Goal: Transaction & Acquisition: Purchase product/service

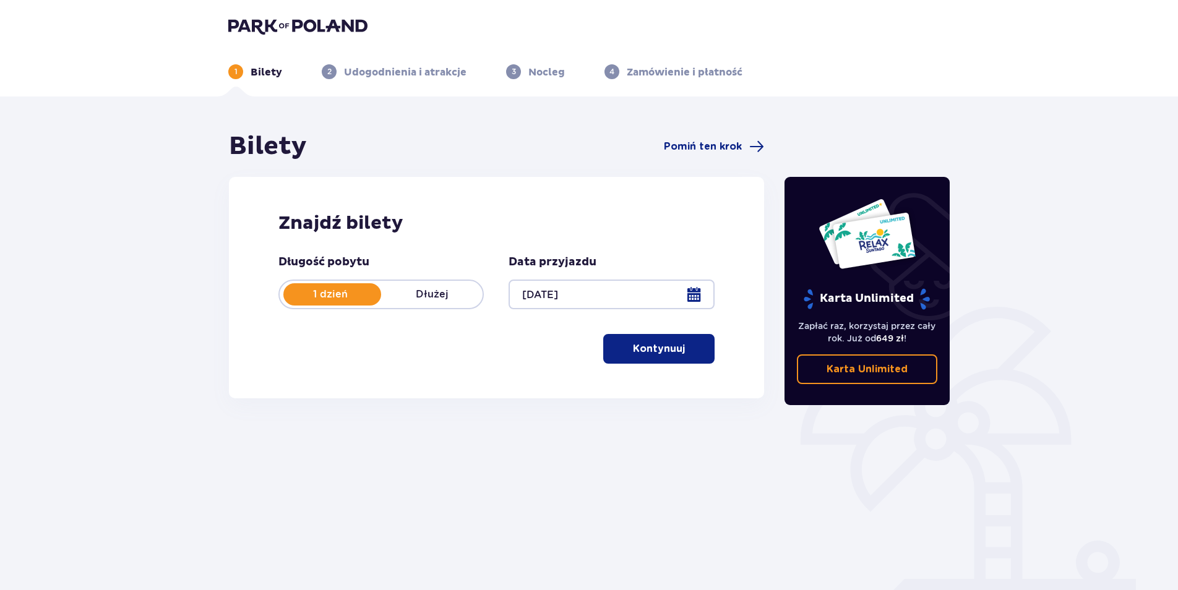
click at [652, 351] on p "Kontynuuj" at bounding box center [659, 349] width 52 height 14
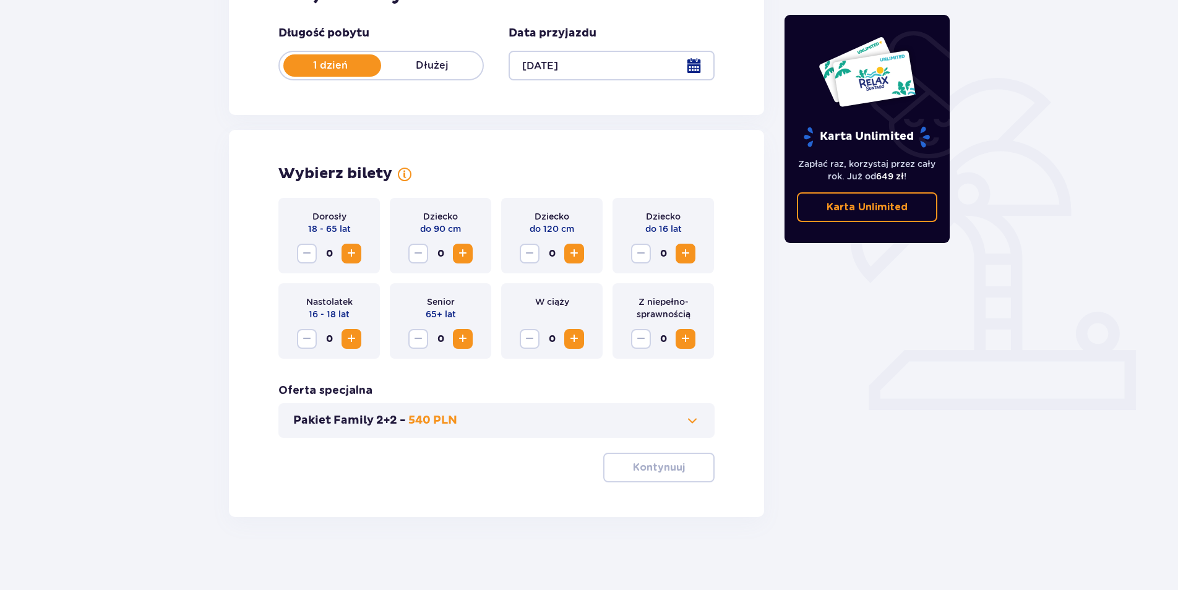
scroll to position [230, 0]
click at [357, 255] on span "Zwiększ" at bounding box center [351, 252] width 15 height 15
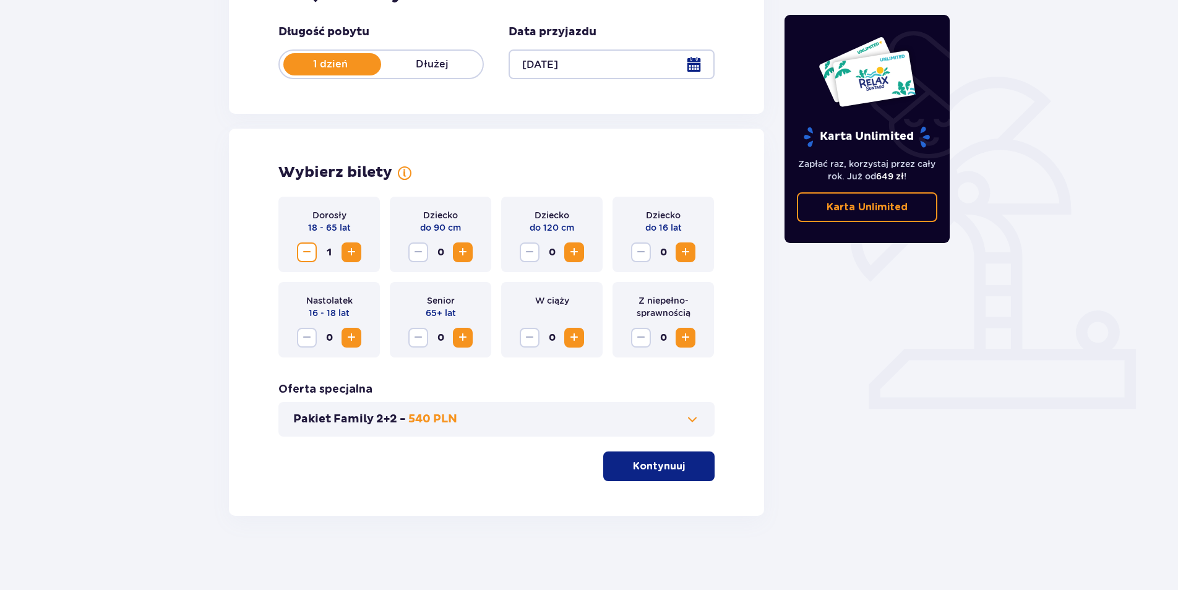
click at [688, 254] on span "Zwiększ" at bounding box center [685, 252] width 15 height 15
click at [656, 460] on p "Kontynuuj" at bounding box center [659, 467] width 52 height 14
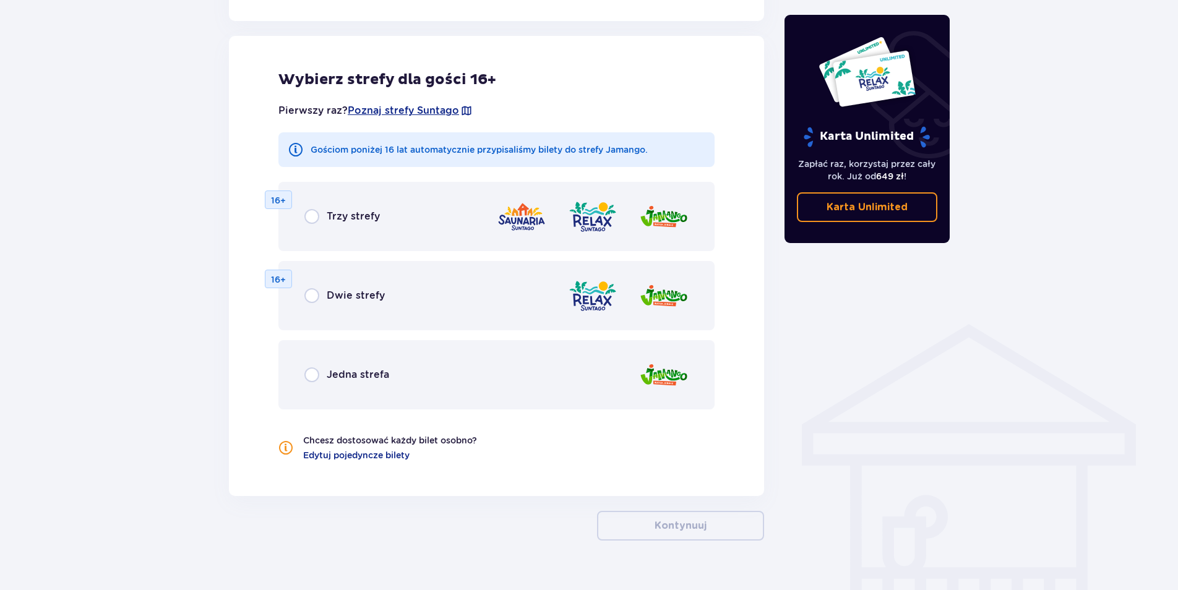
scroll to position [686, 0]
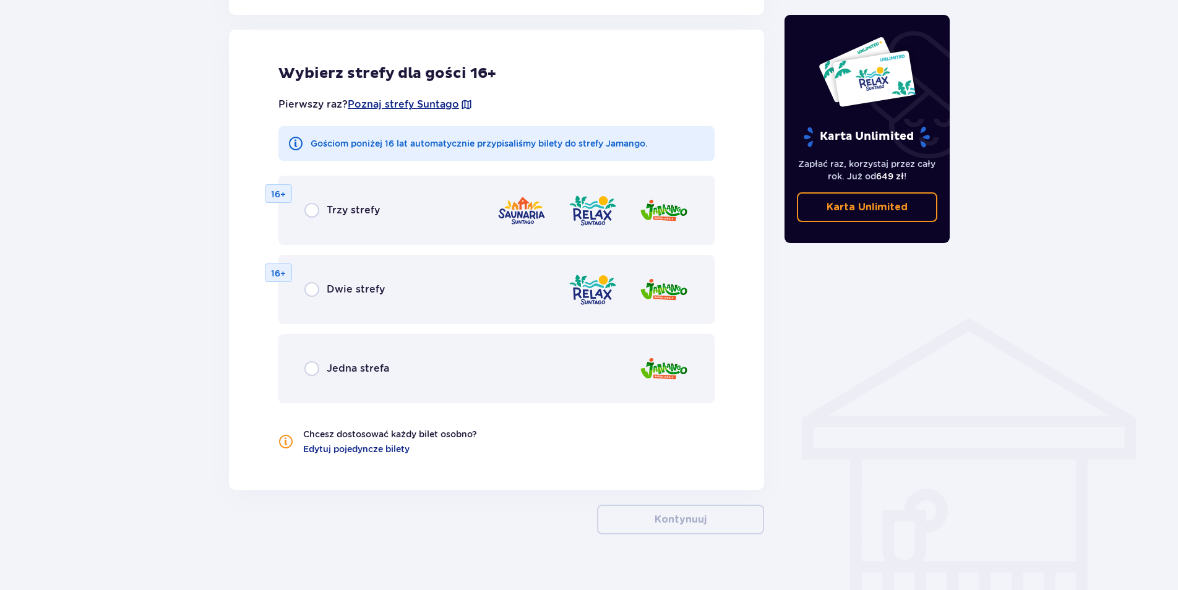
click at [349, 356] on div "Jedna strefa" at bounding box center [496, 368] width 436 height 69
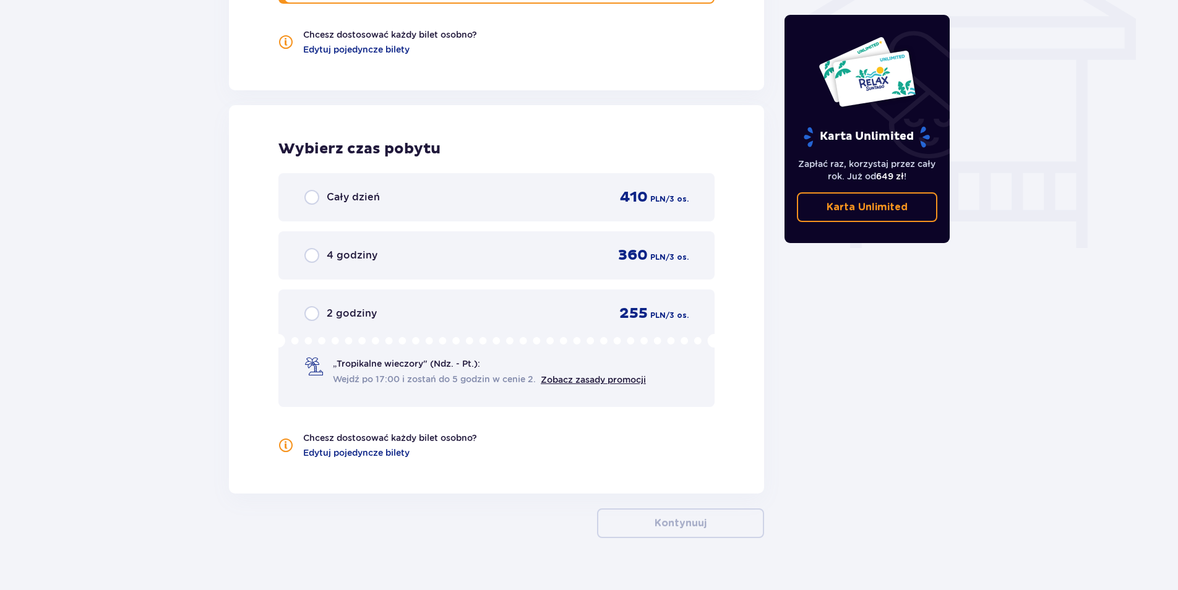
scroll to position [1108, 0]
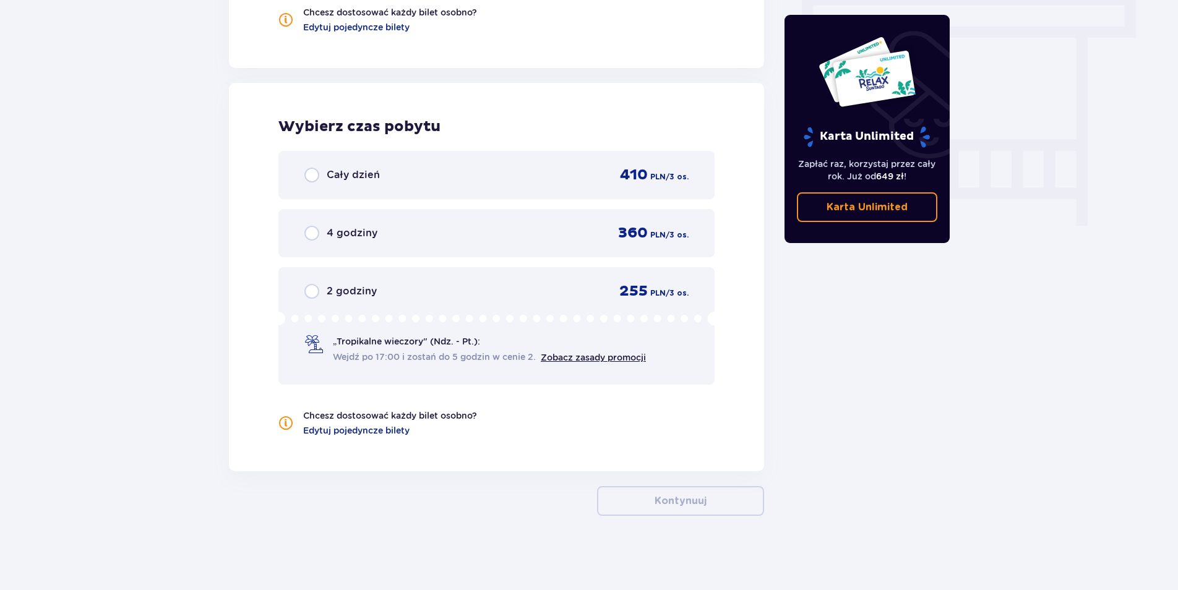
click at [353, 169] on span "Cały dzień" at bounding box center [353, 175] width 53 height 14
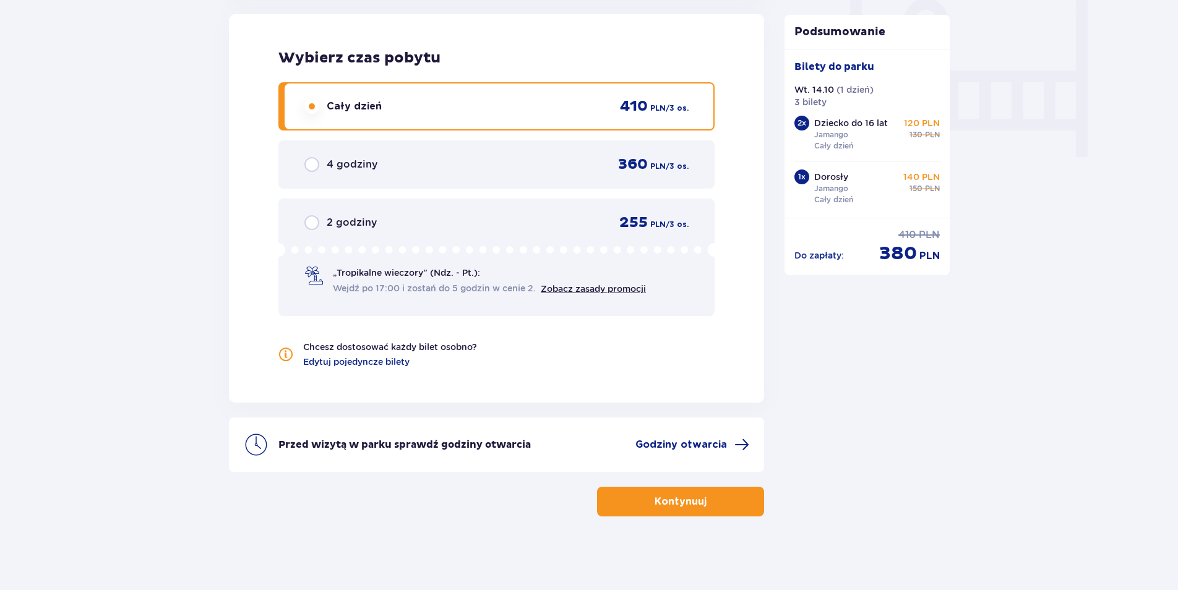
scroll to position [1178, 0]
click at [439, 216] on div "2 godziny 255 PLN / 3 os." at bounding box center [496, 222] width 384 height 19
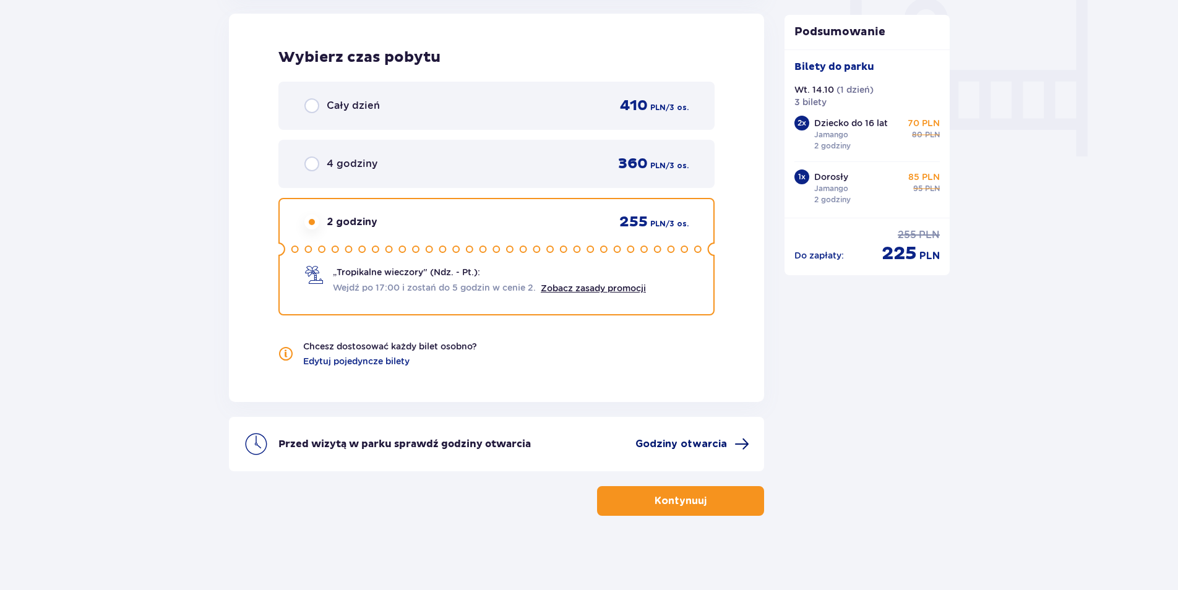
click at [654, 443] on span "Godziny otwarcia" at bounding box center [681, 444] width 92 height 14
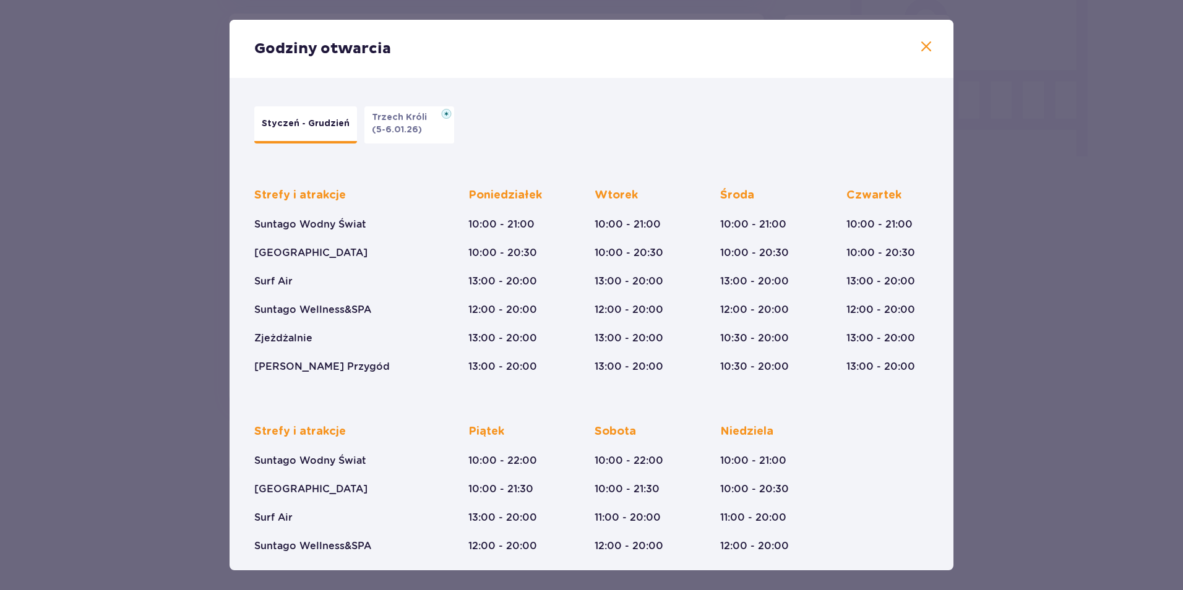
click at [408, 121] on p "Trzech Króli" at bounding box center [403, 117] width 62 height 12
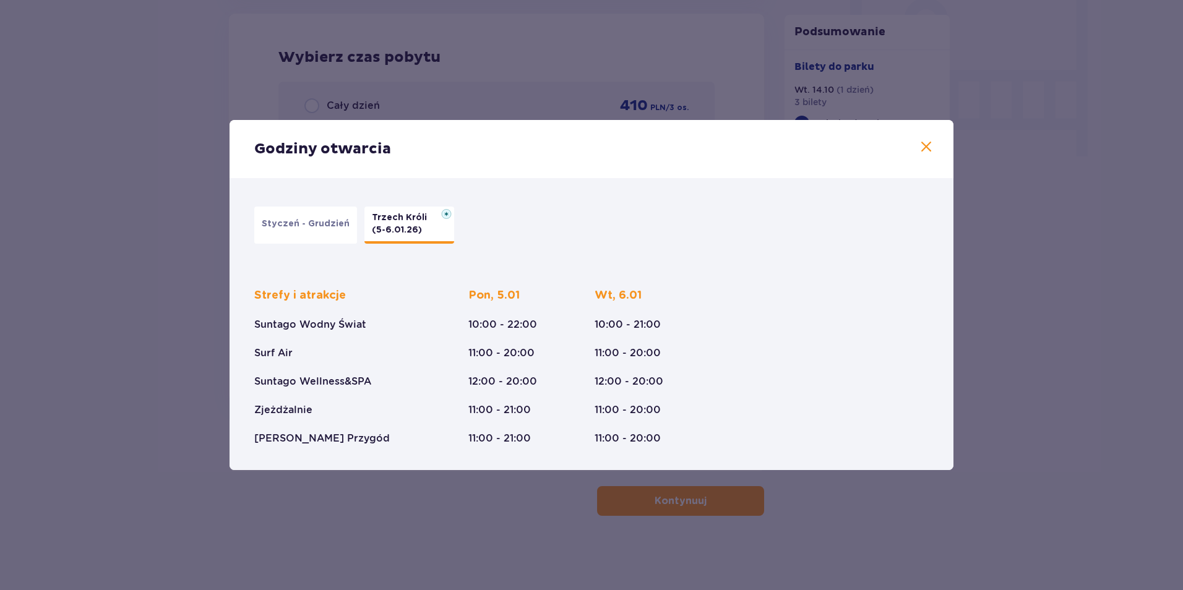
click at [290, 216] on button "Styczeń - Grudzień" at bounding box center [305, 225] width 103 height 37
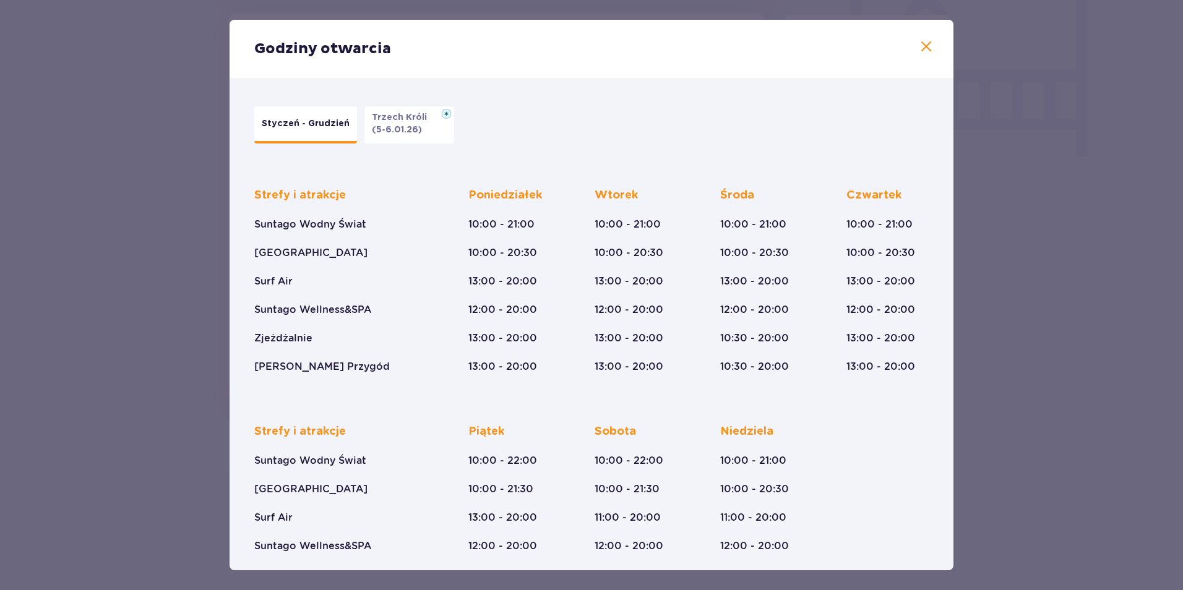
click at [385, 129] on p "(5-6.01.26)" at bounding box center [397, 130] width 50 height 12
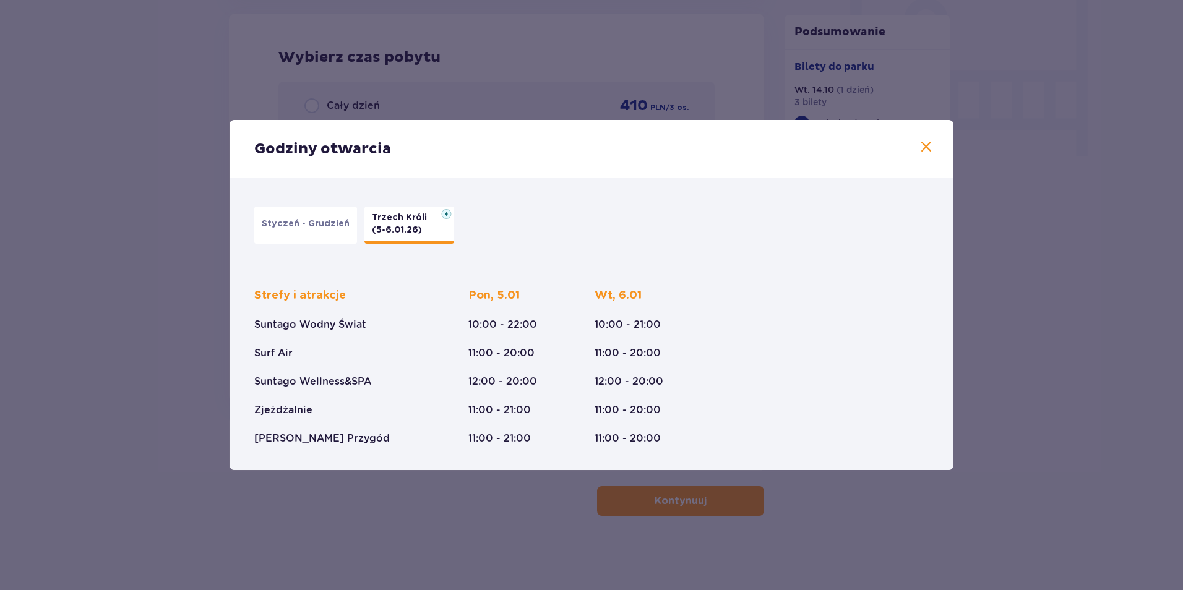
click at [338, 221] on p "Styczeń - Grudzień" at bounding box center [306, 224] width 88 height 12
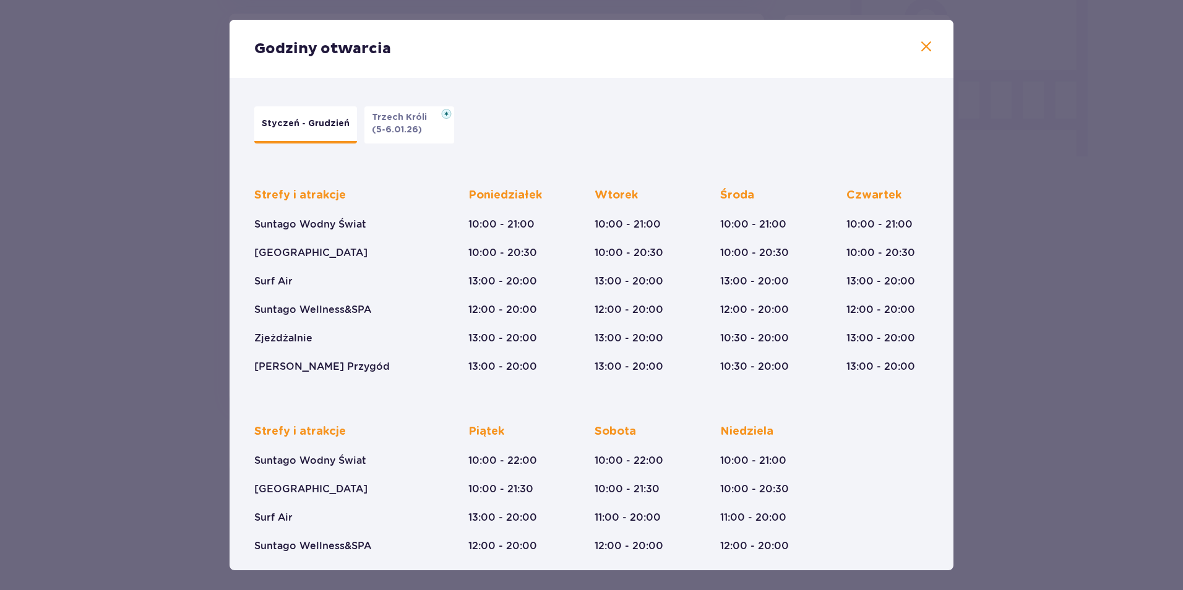
click at [932, 40] on div "Godziny otwarcia" at bounding box center [591, 49] width 724 height 58
click at [911, 45] on div "Godziny otwarcia" at bounding box center [591, 49] width 724 height 58
click at [911, 52] on div "Godziny otwarcia" at bounding box center [591, 49] width 724 height 58
click at [919, 49] on span at bounding box center [925, 47] width 15 height 15
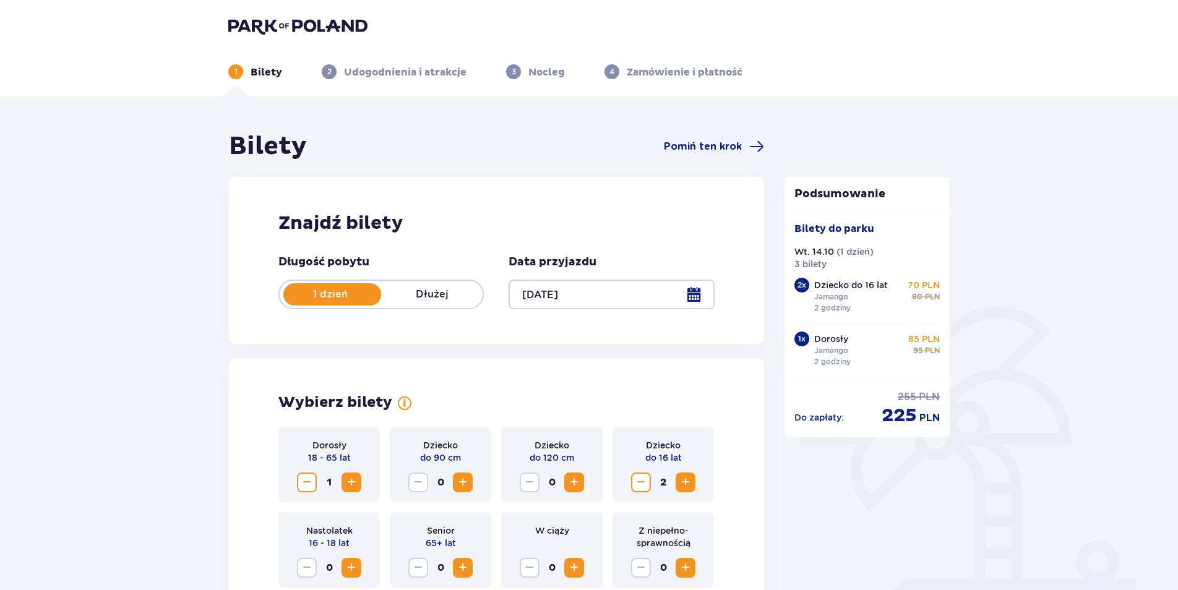
click at [597, 286] on div at bounding box center [610, 295] width 205 height 30
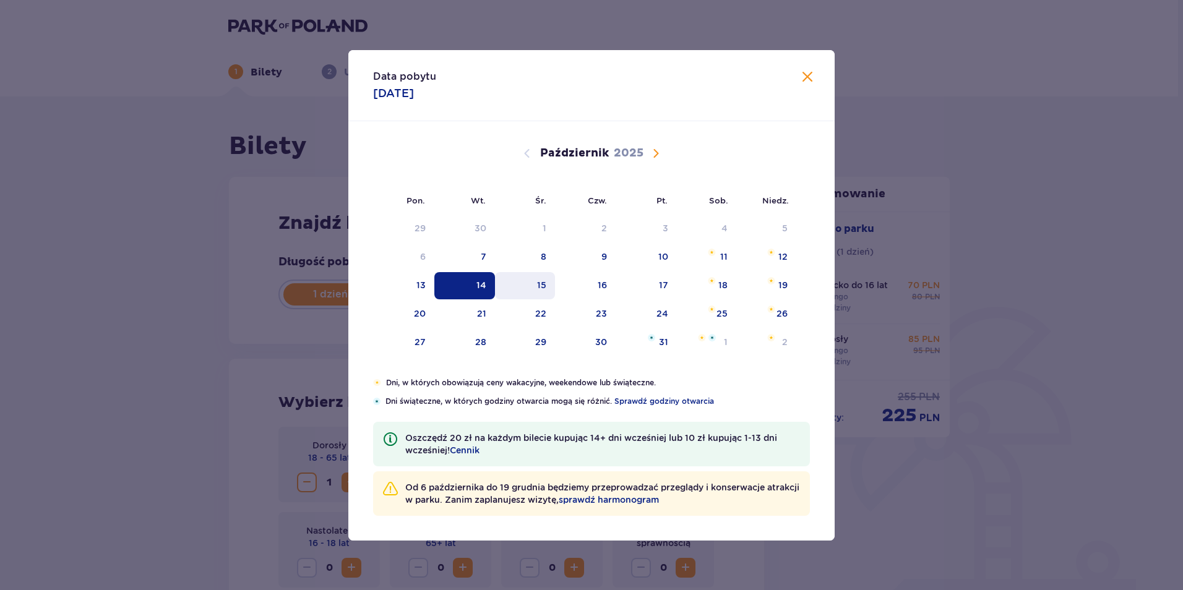
drag, startPoint x: 528, startPoint y: 301, endPoint x: 524, endPoint y: 291, distance: 10.2
click at [528, 299] on div "15" at bounding box center [525, 285] width 60 height 27
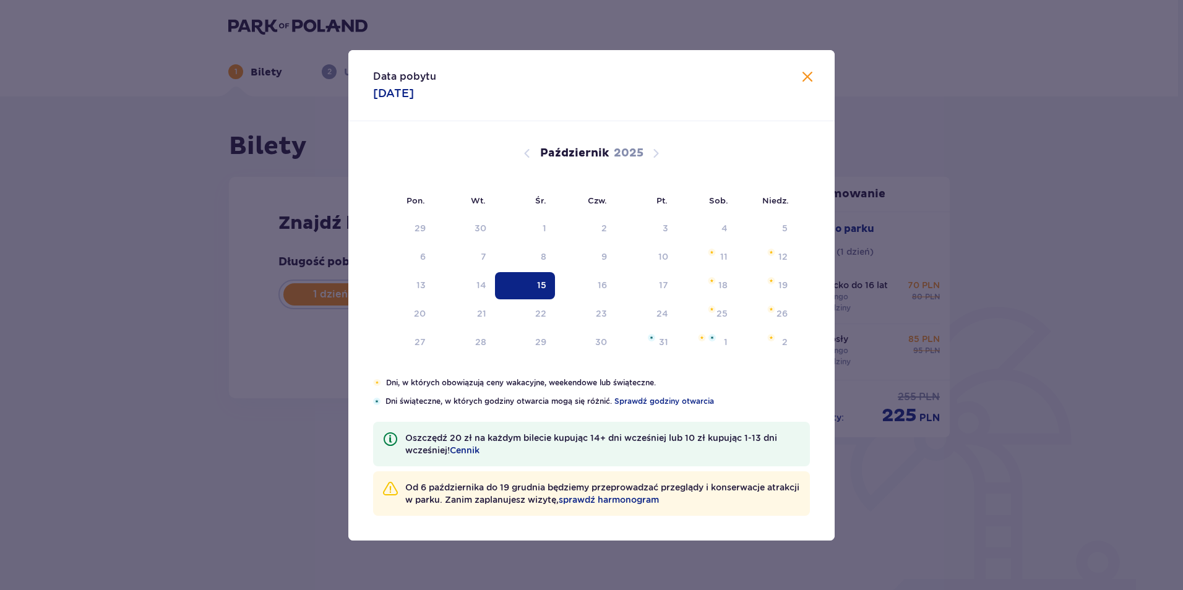
click at [524, 283] on div "15" at bounding box center [525, 285] width 60 height 27
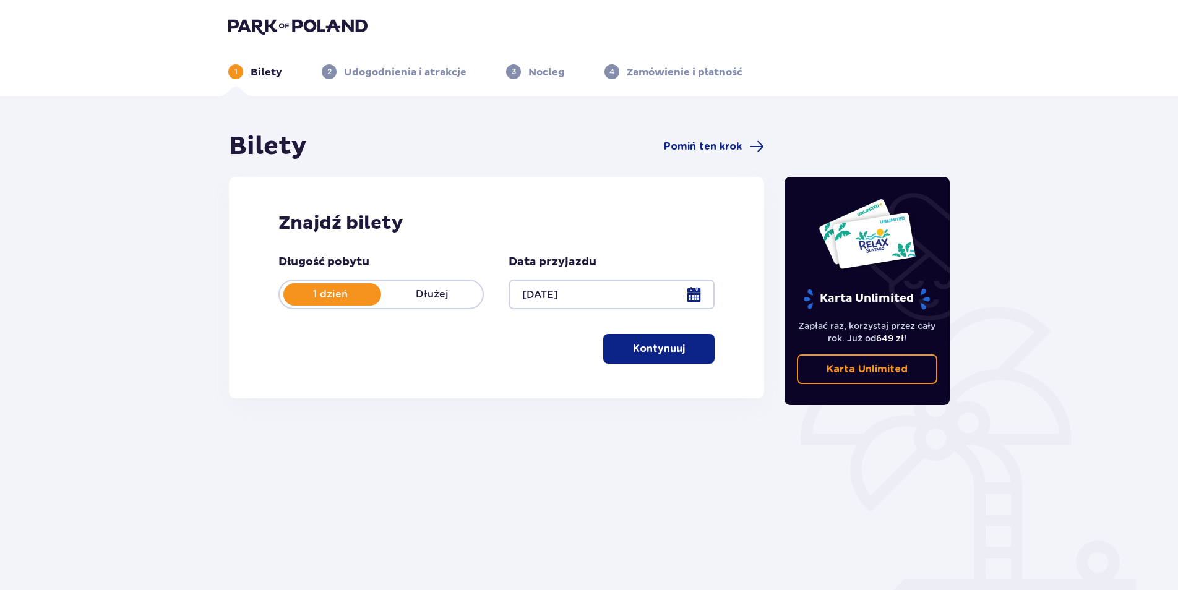
click at [639, 340] on button "Kontynuuj" at bounding box center [658, 349] width 111 height 30
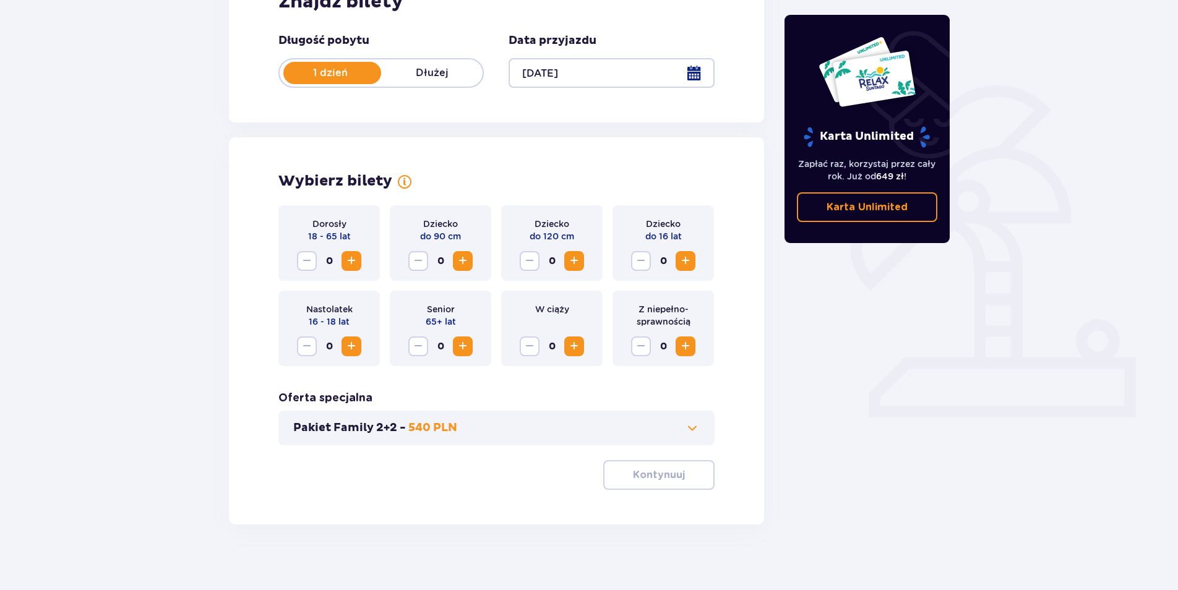
scroll to position [230, 0]
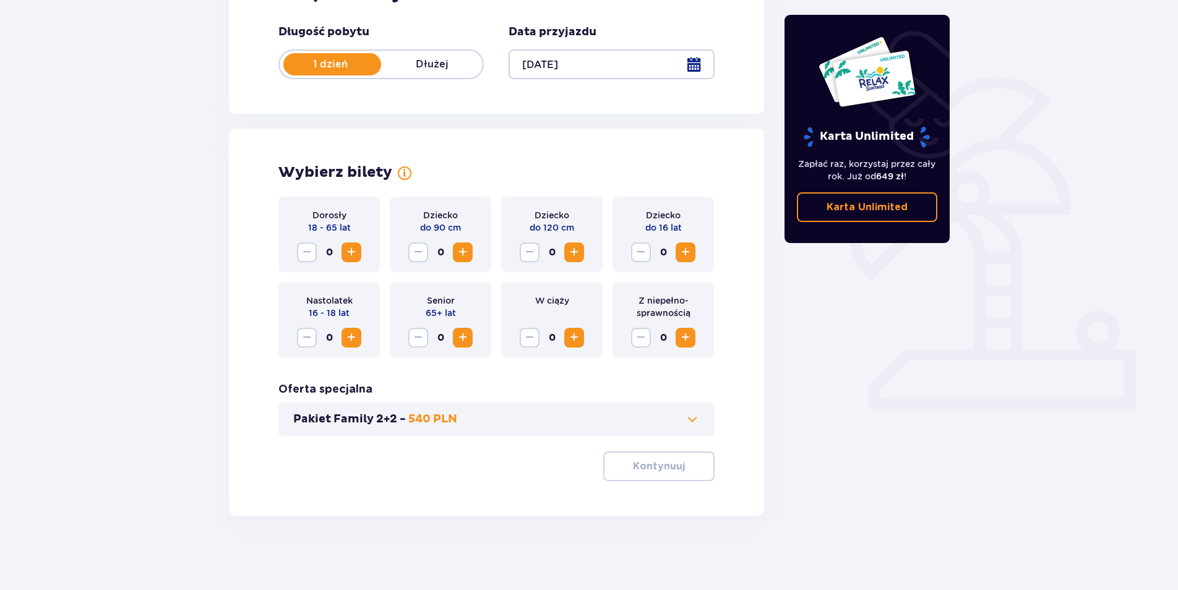
click at [355, 250] on span "Zwiększ" at bounding box center [351, 252] width 15 height 15
click at [686, 249] on span "Zwiększ" at bounding box center [685, 252] width 15 height 15
click at [667, 465] on p "Kontynuuj" at bounding box center [659, 467] width 52 height 14
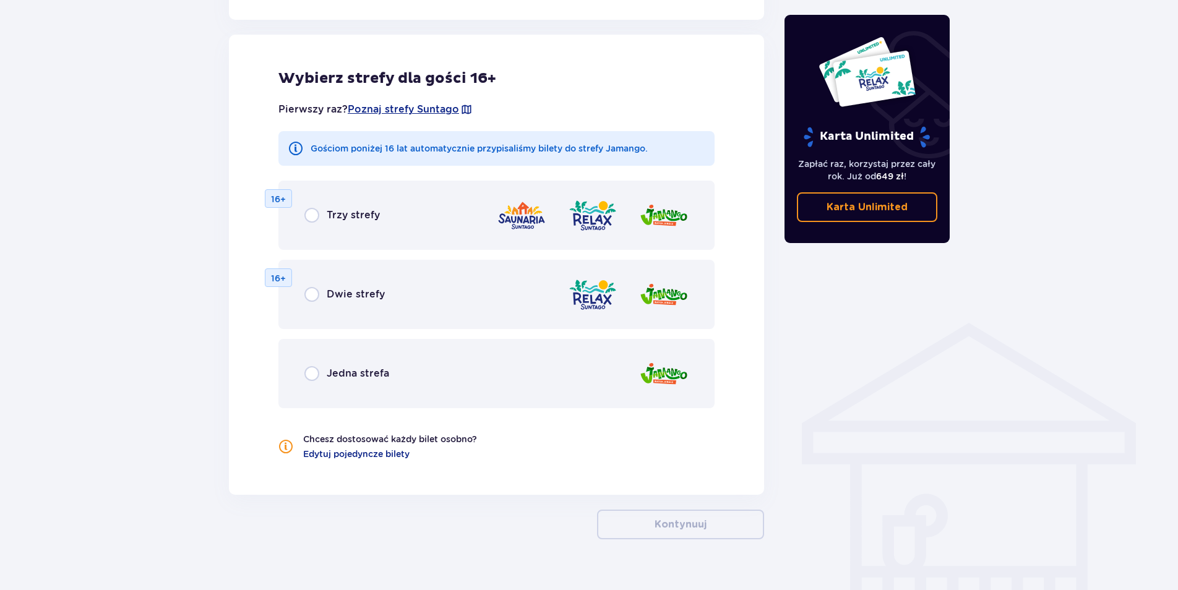
scroll to position [686, 0]
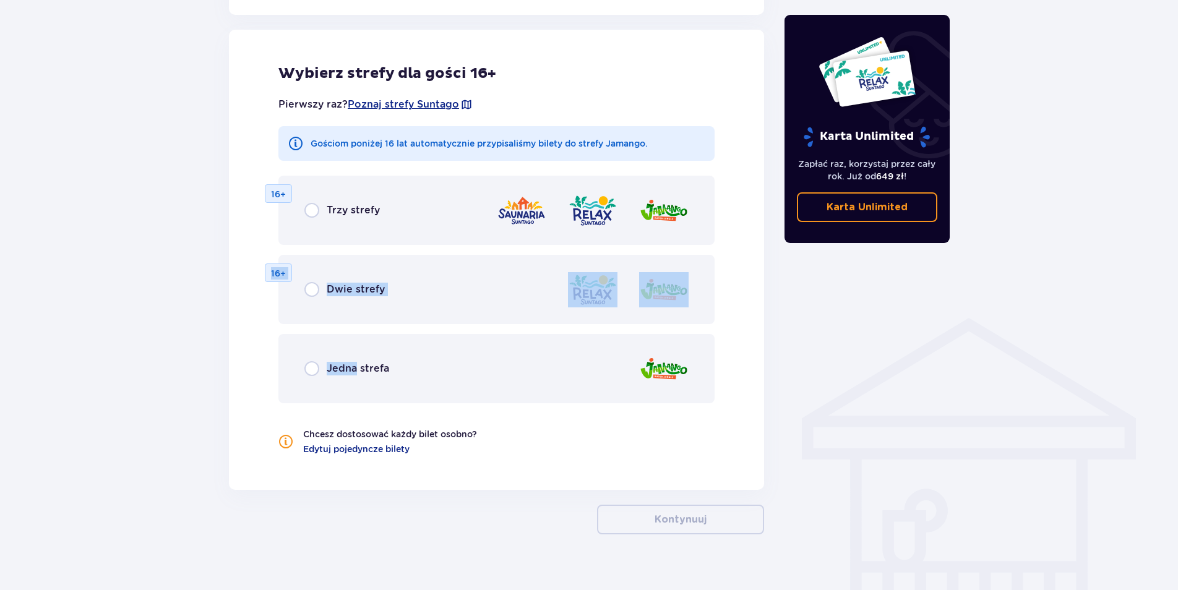
click at [357, 359] on div "Trzy strefy 16+ Dwie strefy 16+ Jedna strefa" at bounding box center [496, 290] width 436 height 228
click at [358, 362] on span "Jedna strefa" at bounding box center [358, 369] width 62 height 14
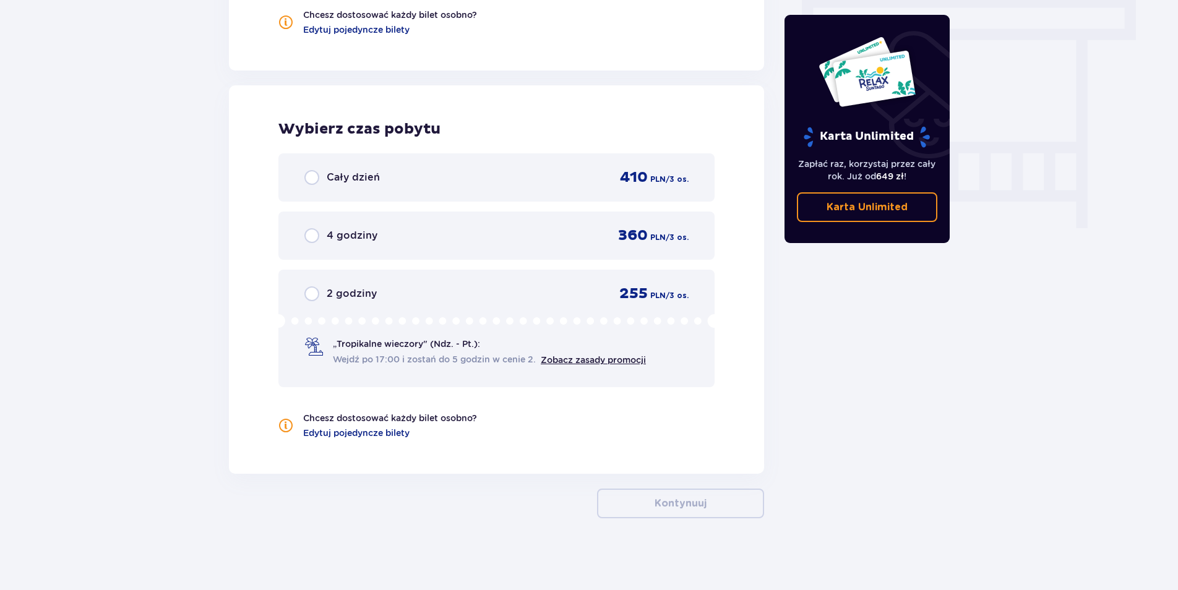
scroll to position [1108, 0]
click at [369, 292] on span "2 godziny" at bounding box center [352, 291] width 50 height 14
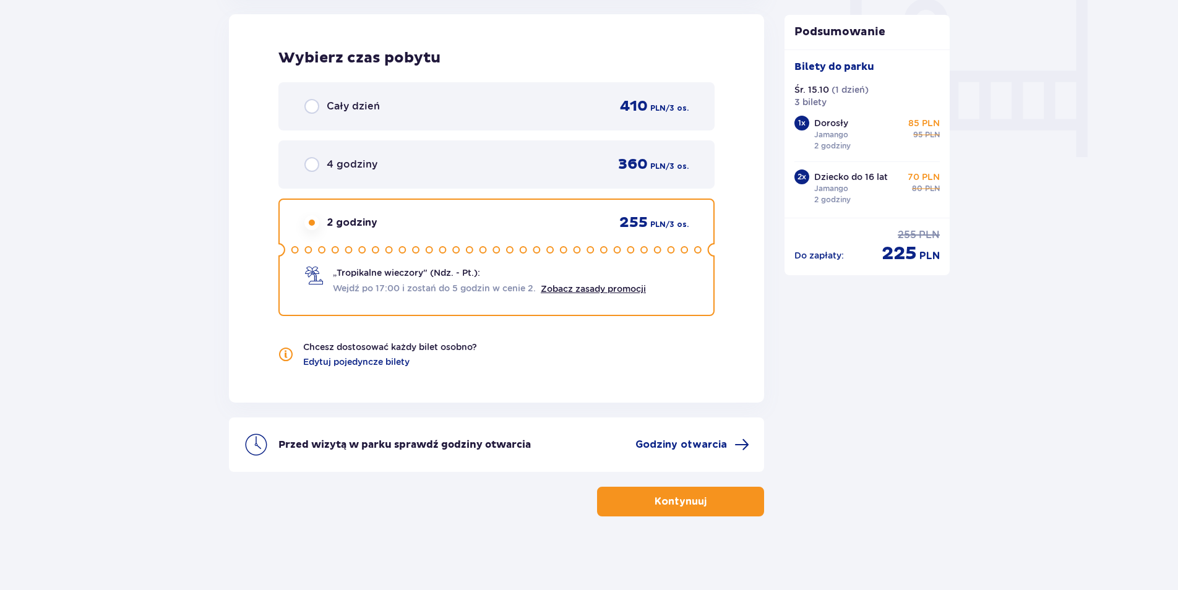
scroll to position [1178, 0]
click at [584, 285] on link "Zobacz zasady promocji" at bounding box center [593, 288] width 105 height 10
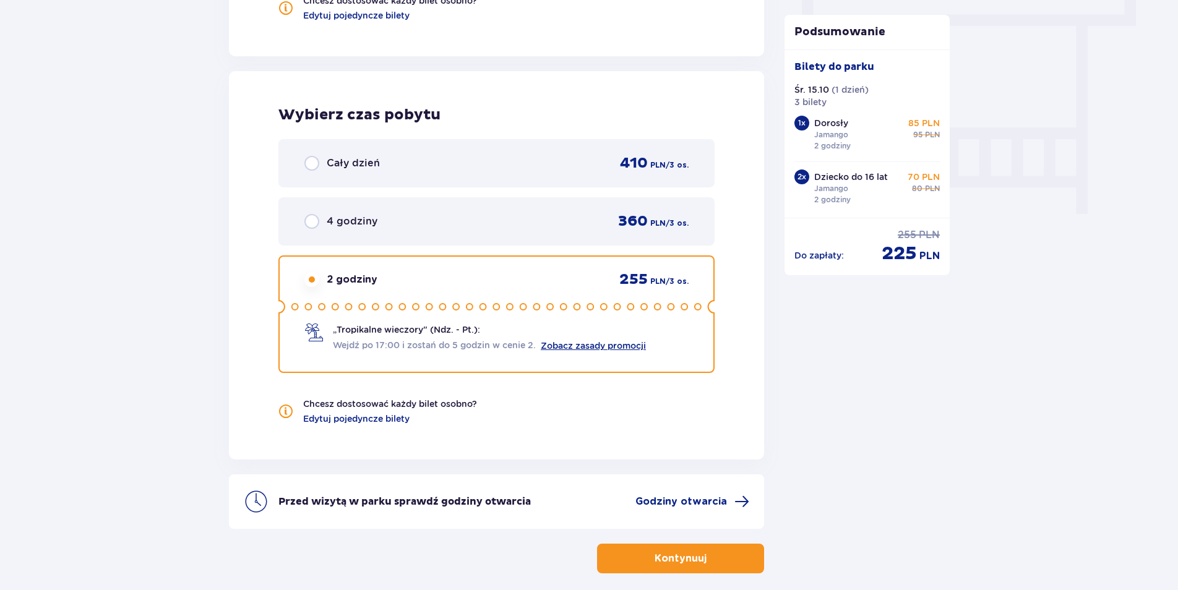
scroll to position [1116, 0]
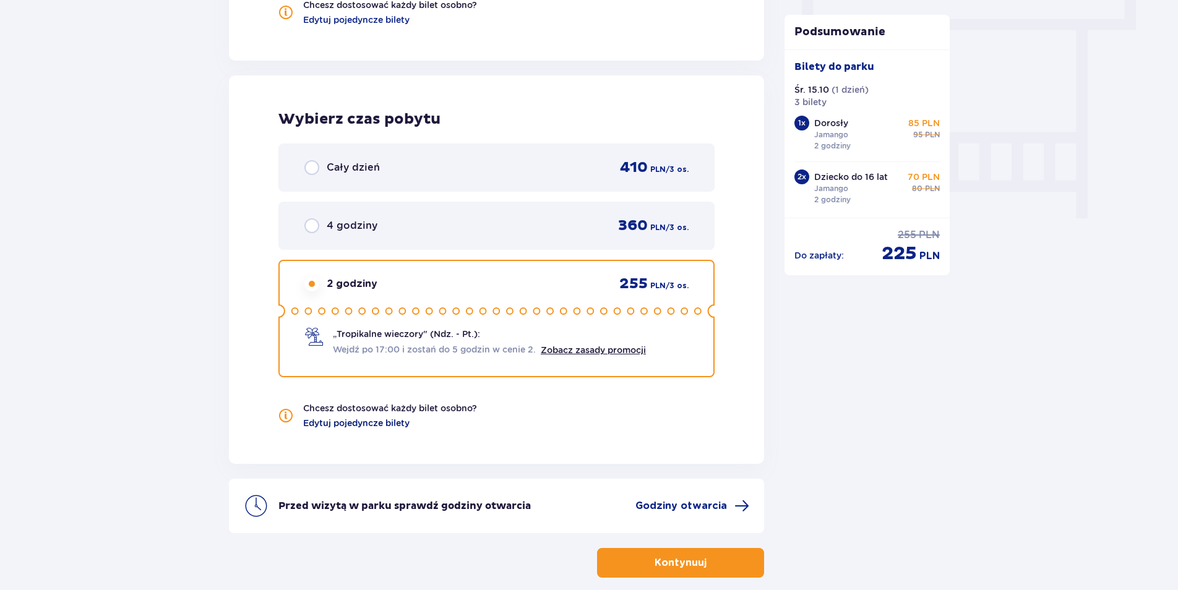
click at [382, 421] on span "Edytuj pojedyncze bilety" at bounding box center [356, 423] width 106 height 12
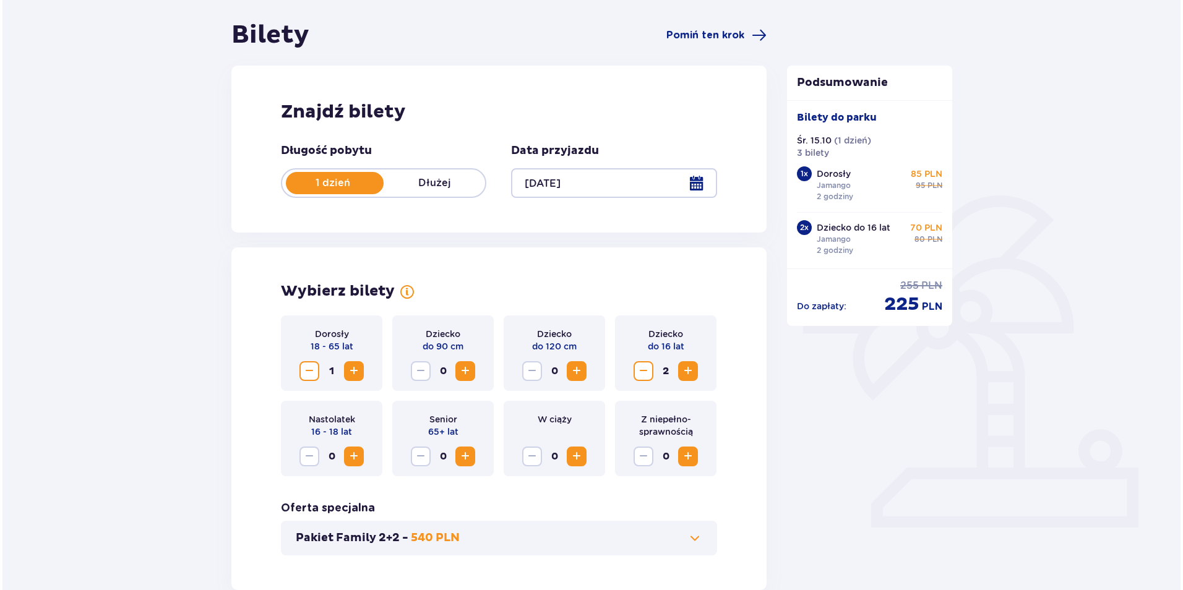
scroll to position [53, 0]
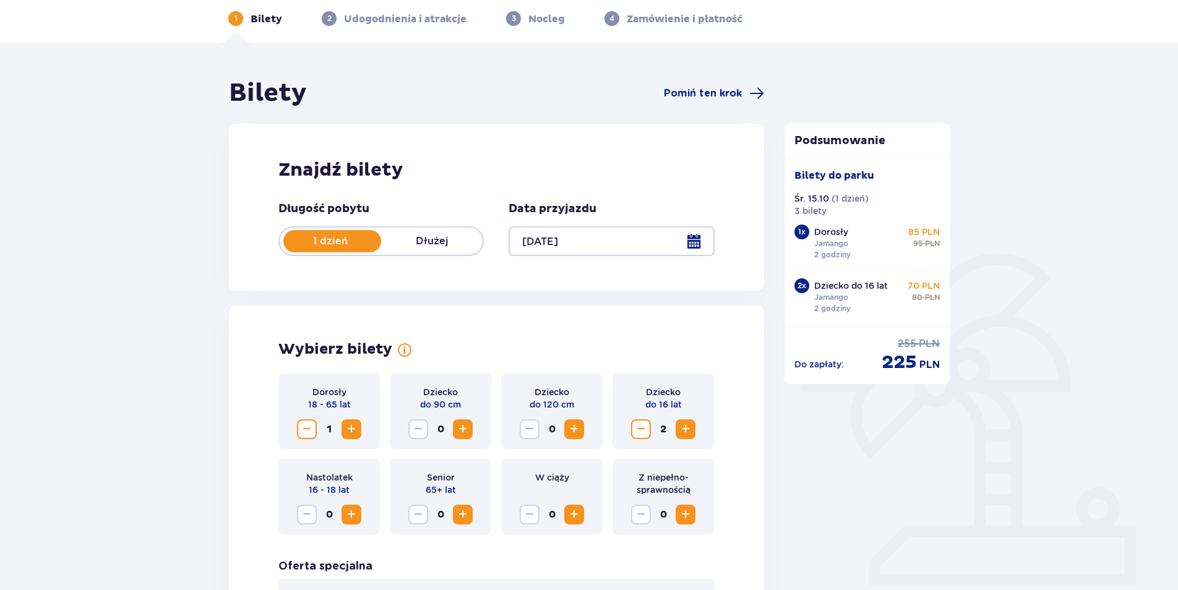
click at [535, 244] on div at bounding box center [610, 241] width 205 height 30
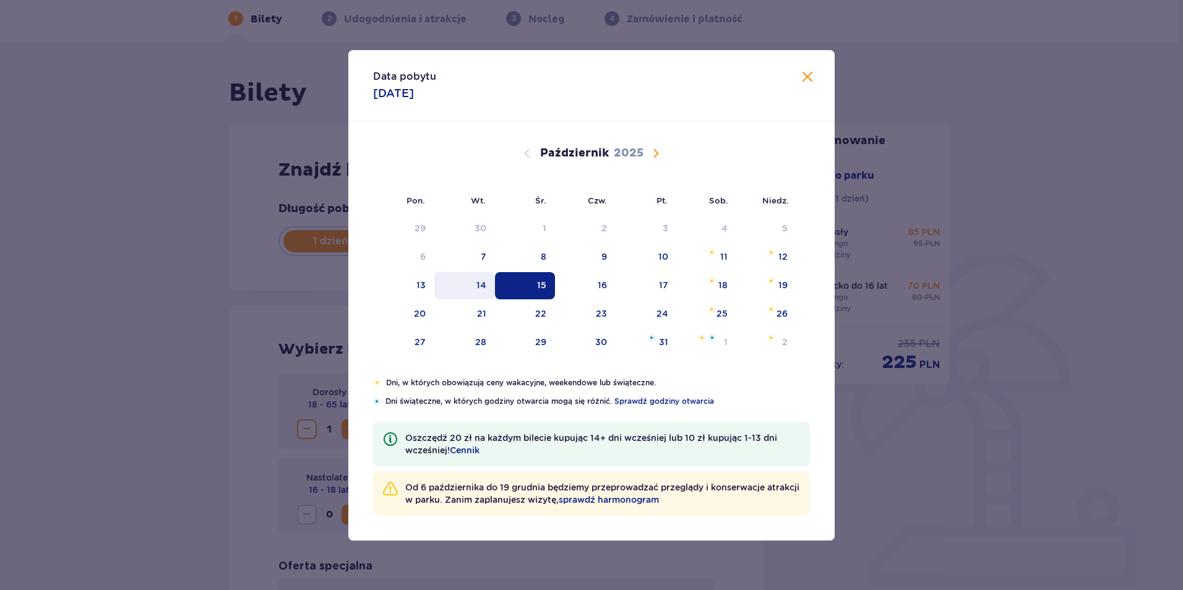
click at [475, 289] on div "14" at bounding box center [464, 285] width 61 height 27
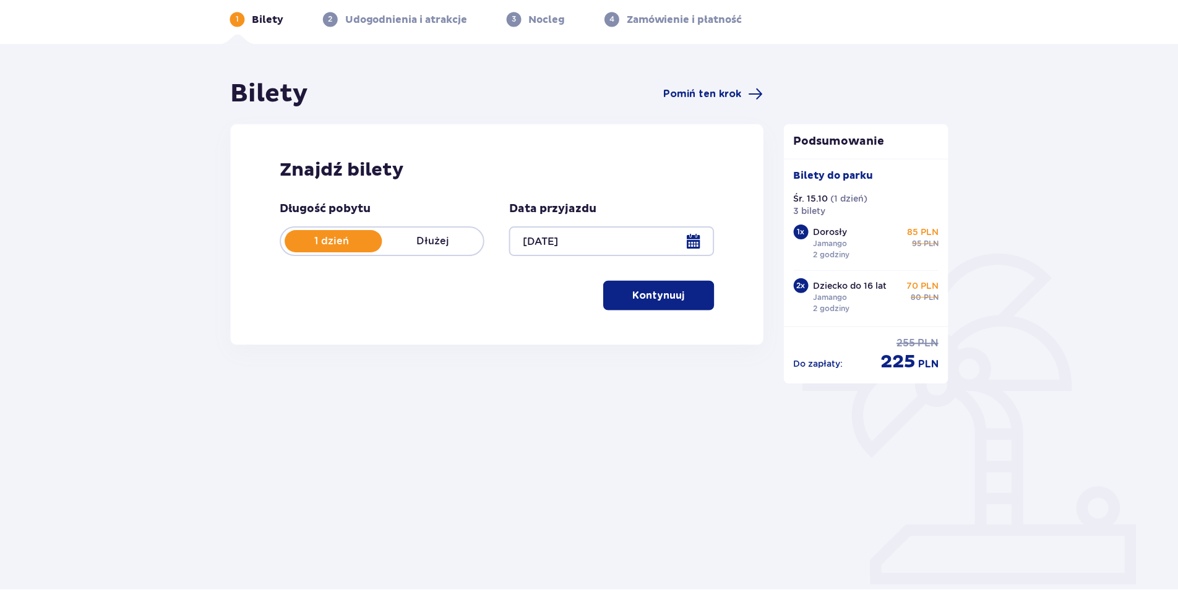
scroll to position [45, 0]
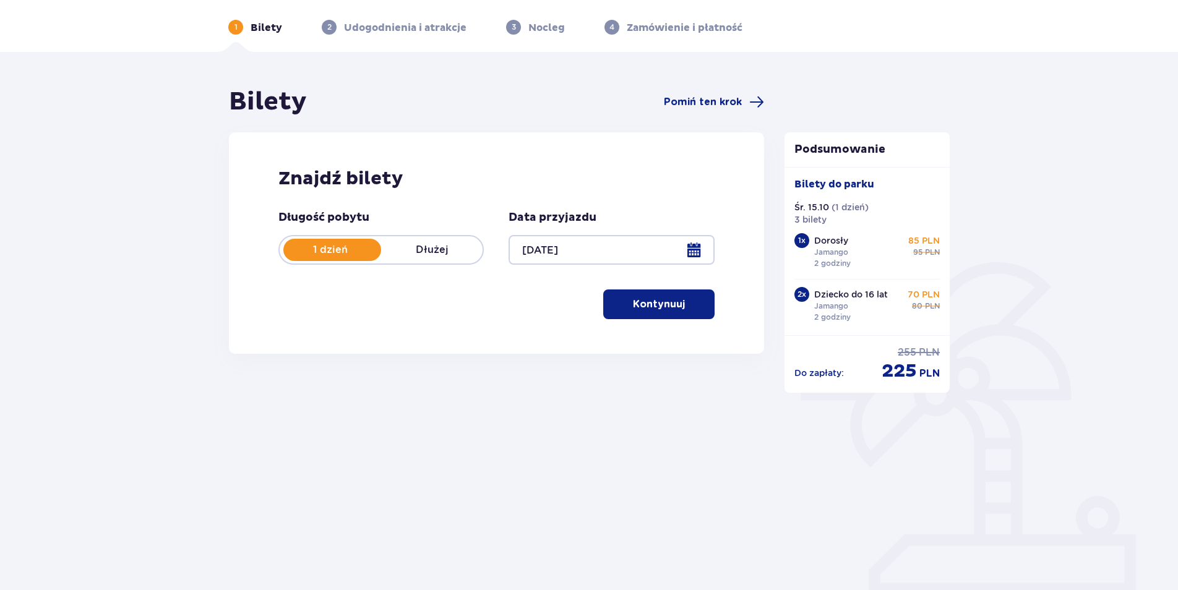
click at [909, 442] on div "Bilety Pomiń ten krok Znajdź bilety Długość pobytu 1 dzień Dłużej Data przyjazd…" at bounding box center [589, 335] width 1178 height 566
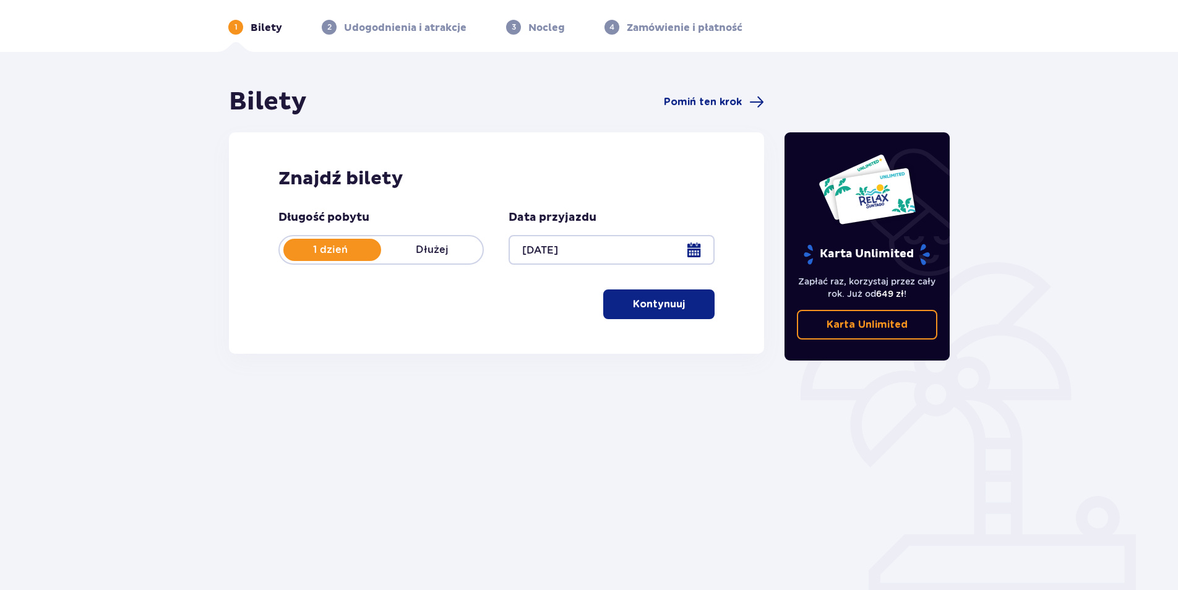
click at [605, 307] on button "Kontynuuj" at bounding box center [658, 304] width 111 height 30
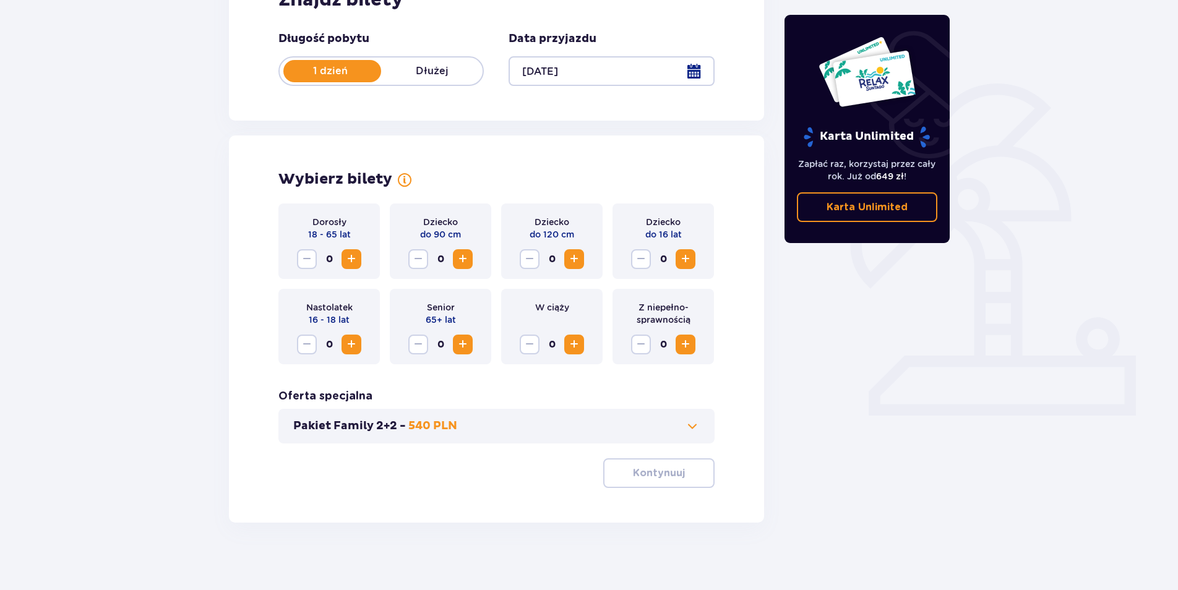
scroll to position [230, 0]
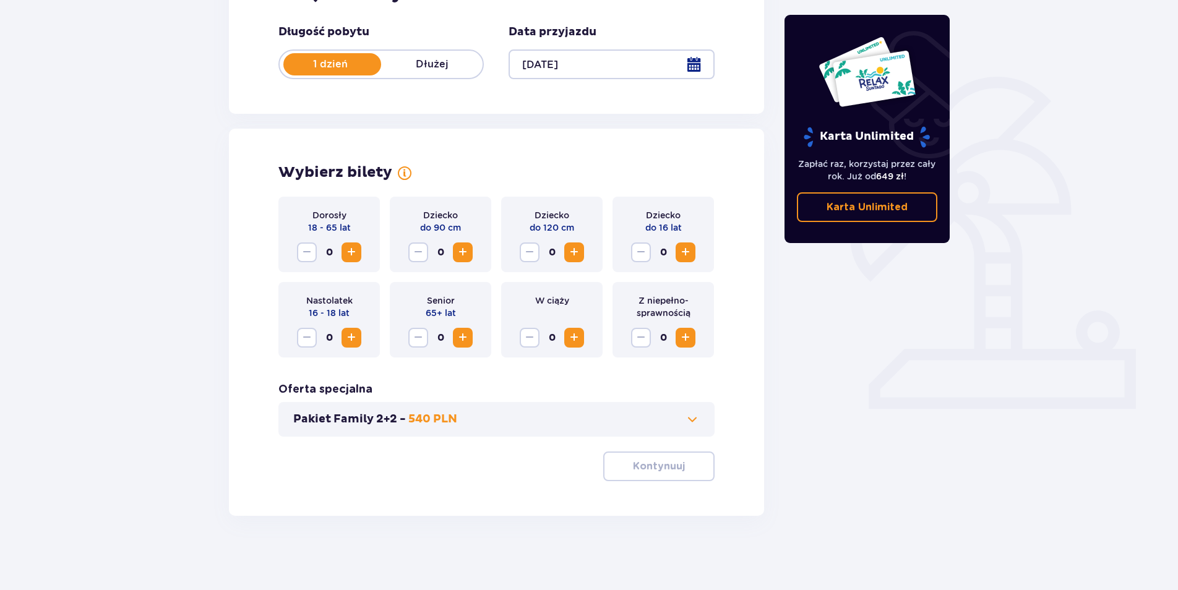
click at [357, 249] on span "Zwiększ" at bounding box center [351, 252] width 15 height 15
click at [683, 252] on span "Zwiększ" at bounding box center [685, 252] width 15 height 15
click at [669, 455] on button "Kontynuuj" at bounding box center [658, 466] width 111 height 30
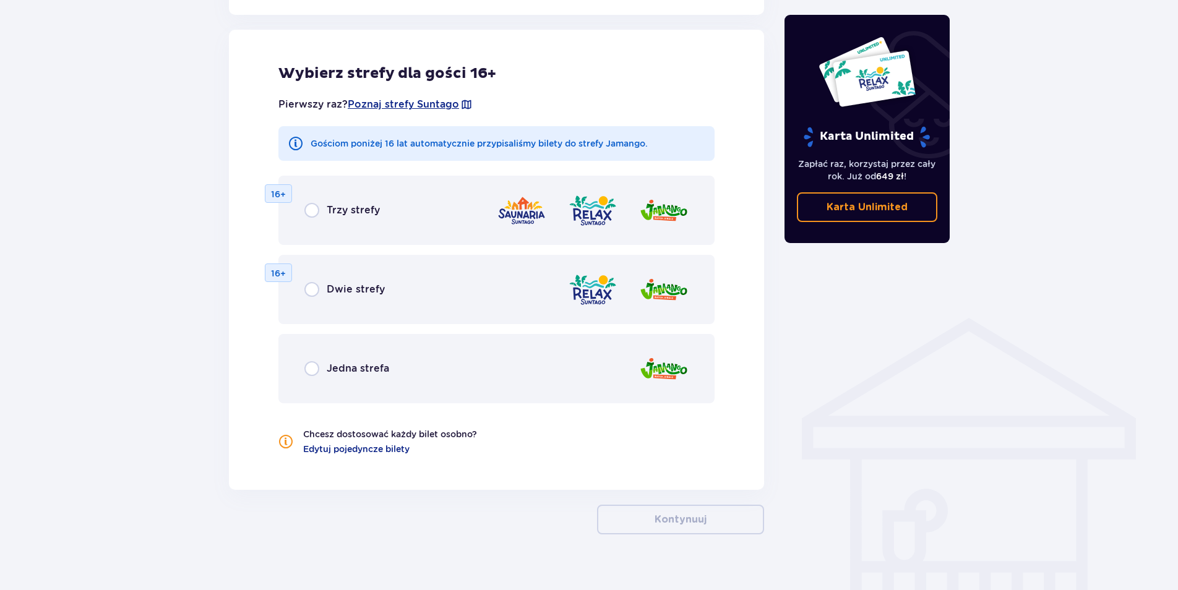
click at [347, 356] on div "Jedna strefa" at bounding box center [496, 368] width 436 height 69
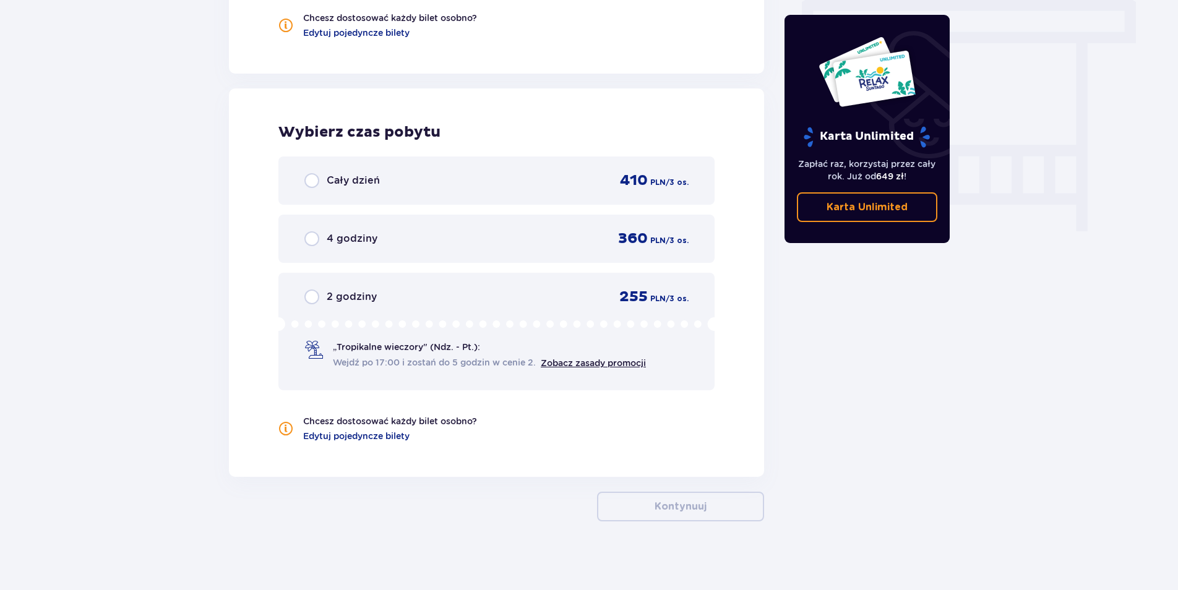
scroll to position [1108, 0]
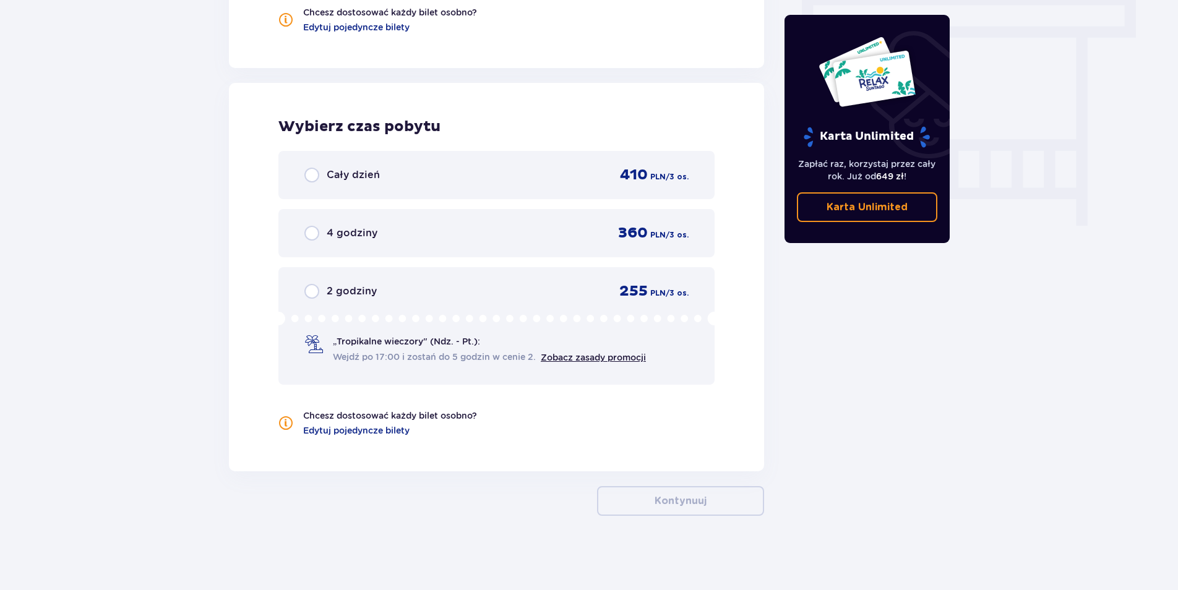
click at [454, 296] on div "2 godziny 255 PLN / 3 os." at bounding box center [496, 291] width 384 height 19
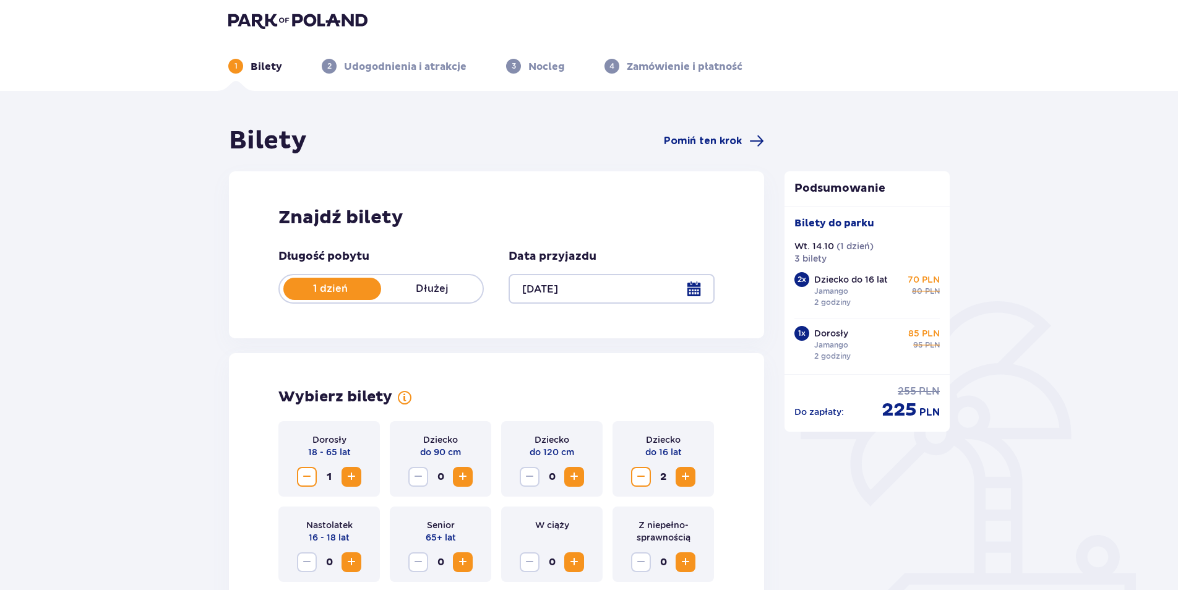
scroll to position [0, 0]
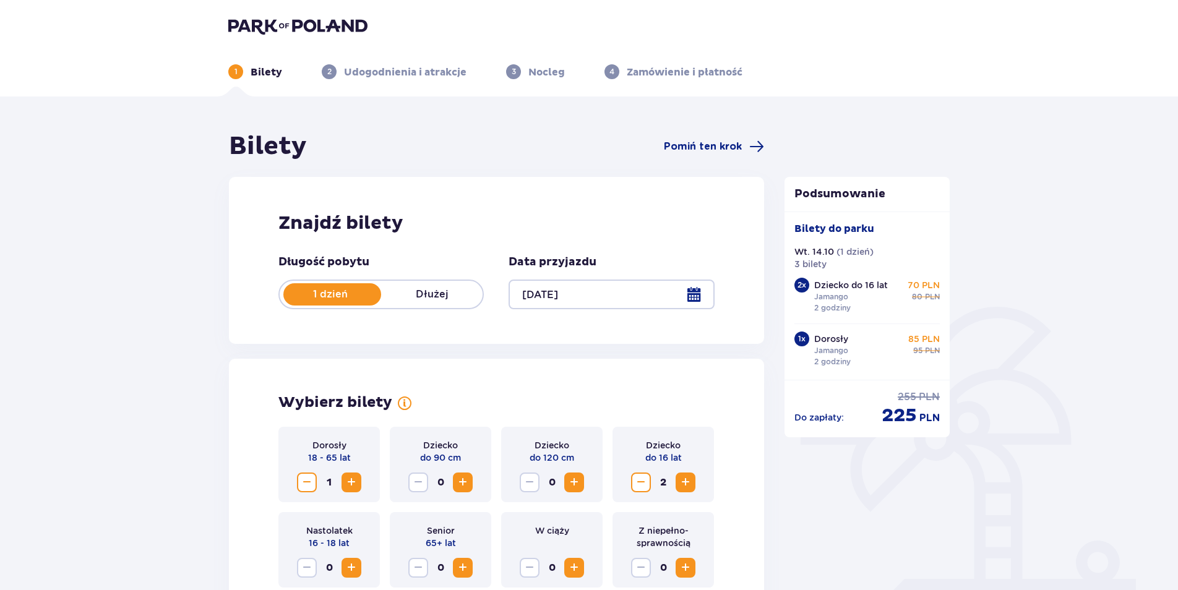
click at [557, 292] on div at bounding box center [610, 295] width 205 height 30
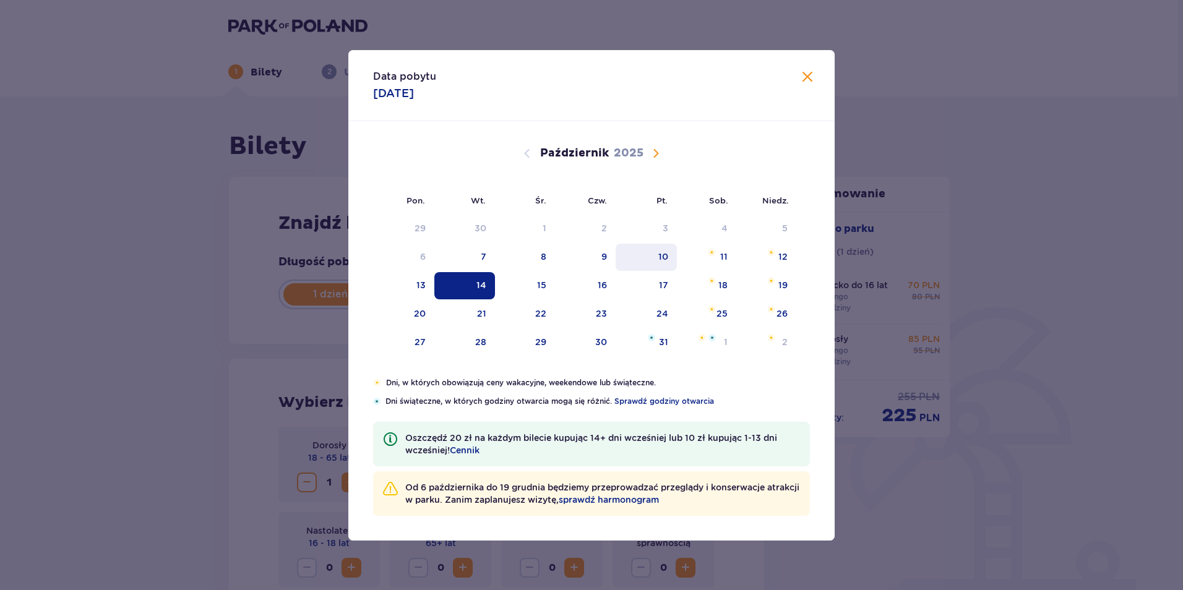
click at [633, 248] on div "10" at bounding box center [645, 257] width 61 height 27
type input "10.10.25"
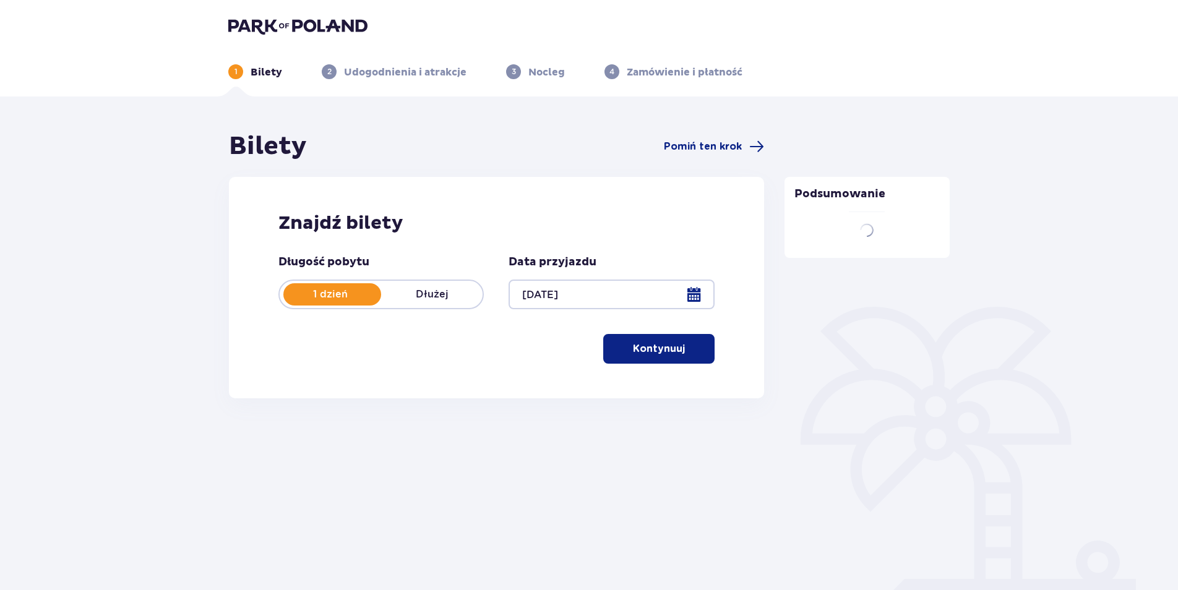
click at [850, 463] on div "Bilety Pomiń ten krok Znajdź bilety Długość pobytu 1 dzień Dłużej Data przyjazd…" at bounding box center [589, 291] width 1178 height 391
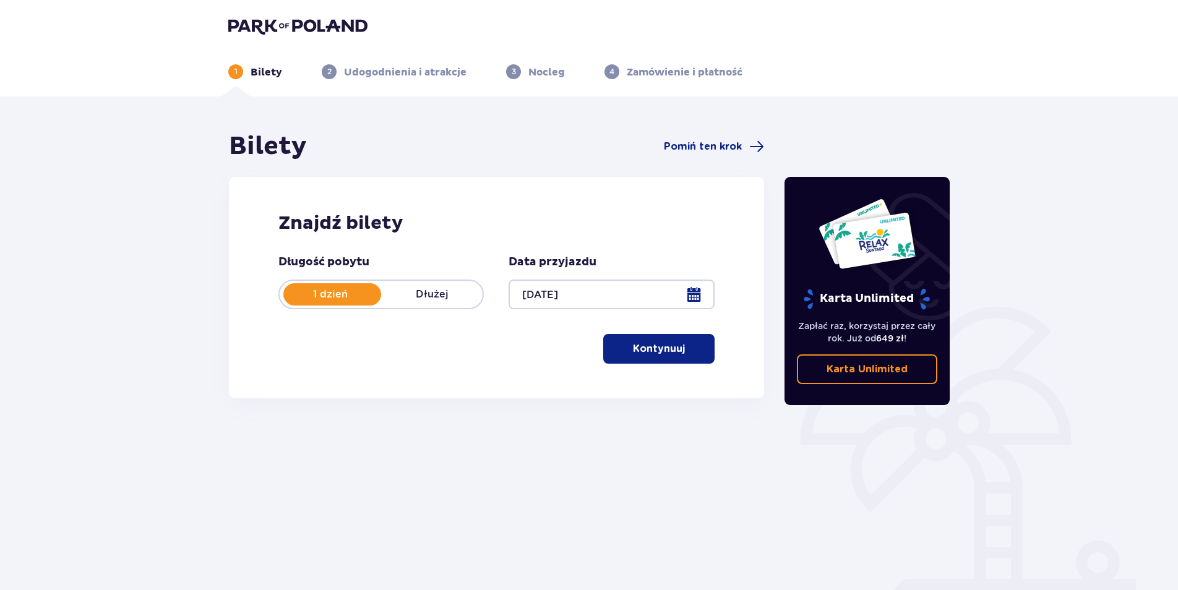
click at [650, 364] on button "Kontynuuj" at bounding box center [658, 349] width 111 height 30
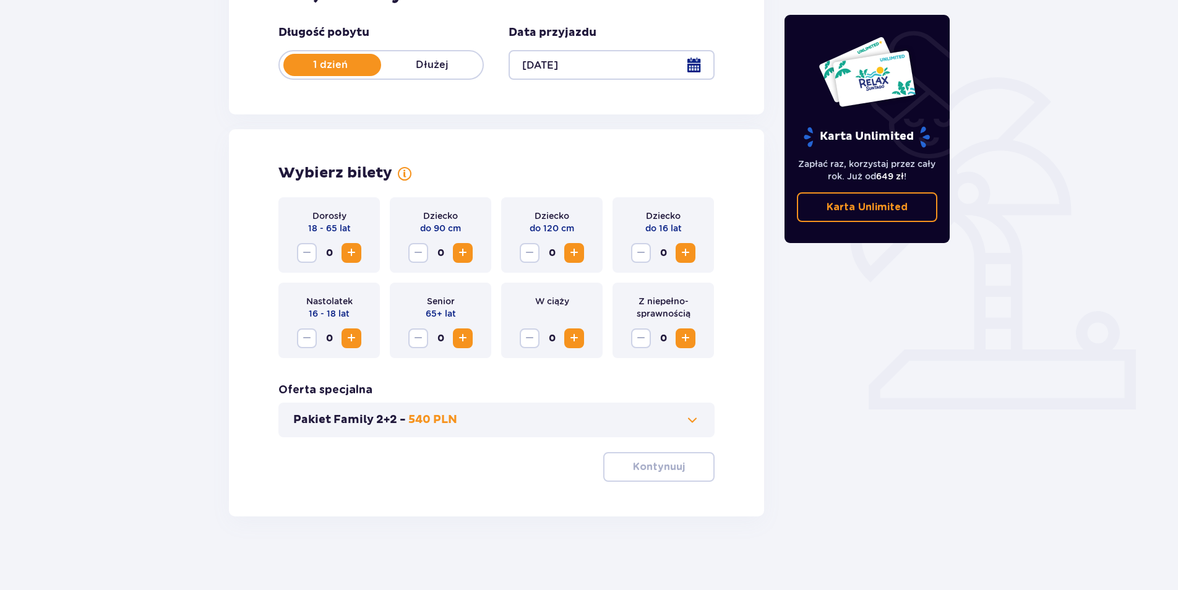
scroll to position [230, 0]
click at [681, 245] on span "Zwiększ" at bounding box center [685, 252] width 15 height 15
click at [355, 246] on span "Zwiększ" at bounding box center [351, 252] width 15 height 15
click at [680, 242] on div "Dziecko do 16 lat 1" at bounding box center [662, 234] width 101 height 75
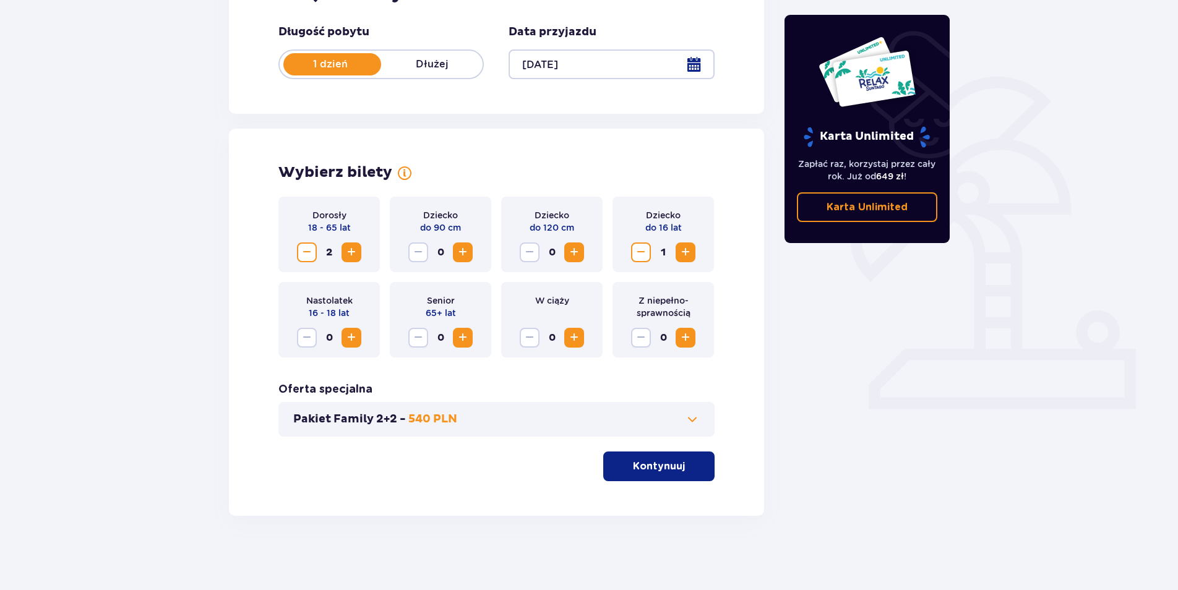
click at [677, 252] on button "Zwiększ" at bounding box center [685, 252] width 20 height 20
click at [294, 254] on div "Dorosły 18 - 65 lat 2" at bounding box center [328, 234] width 101 height 75
click at [303, 255] on span "Zmniejsz" at bounding box center [306, 252] width 15 height 15
click at [641, 464] on p "Kontynuuj" at bounding box center [659, 467] width 52 height 14
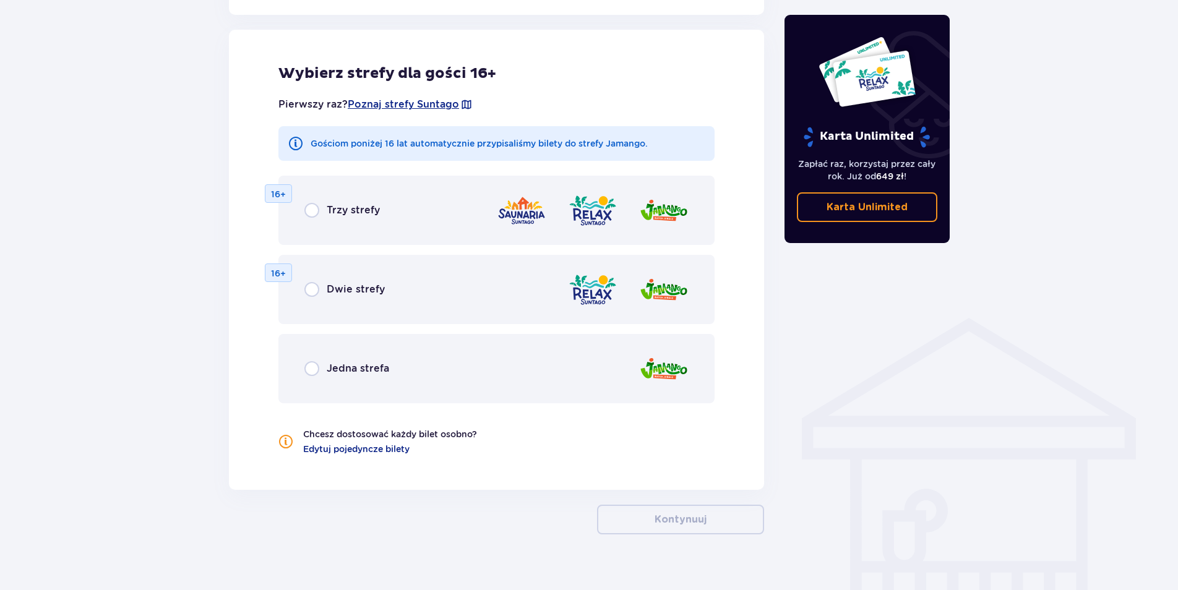
click at [554, 361] on div "Jedna strefa" at bounding box center [496, 368] width 436 height 69
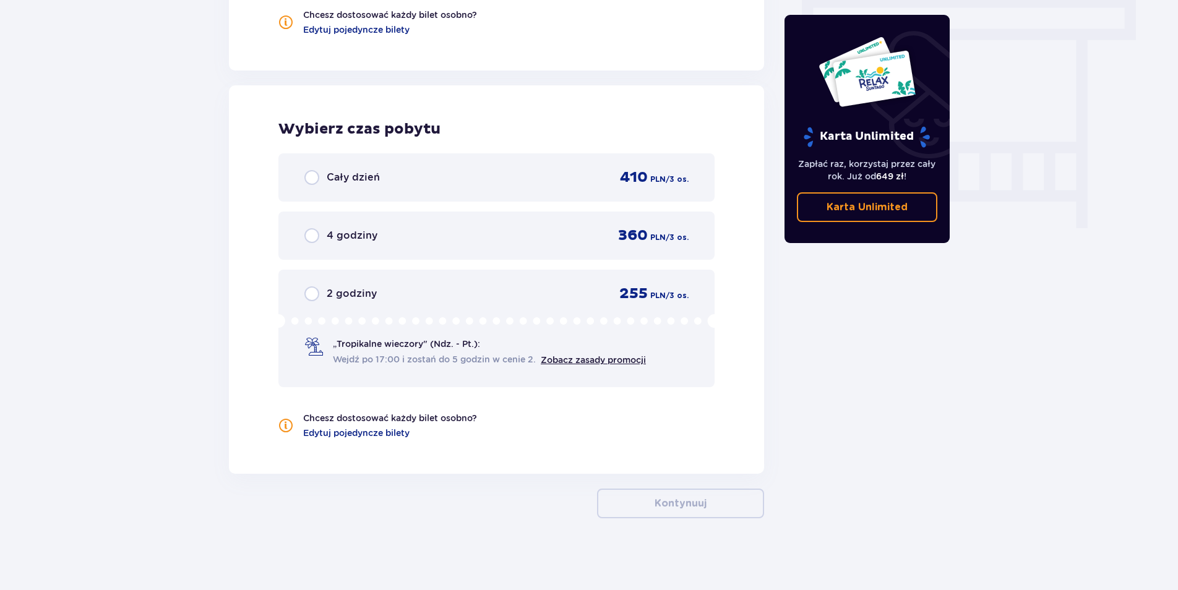
scroll to position [1108, 0]
click at [560, 283] on div "2 godziny 255 PLN / 3 os." at bounding box center [496, 291] width 384 height 19
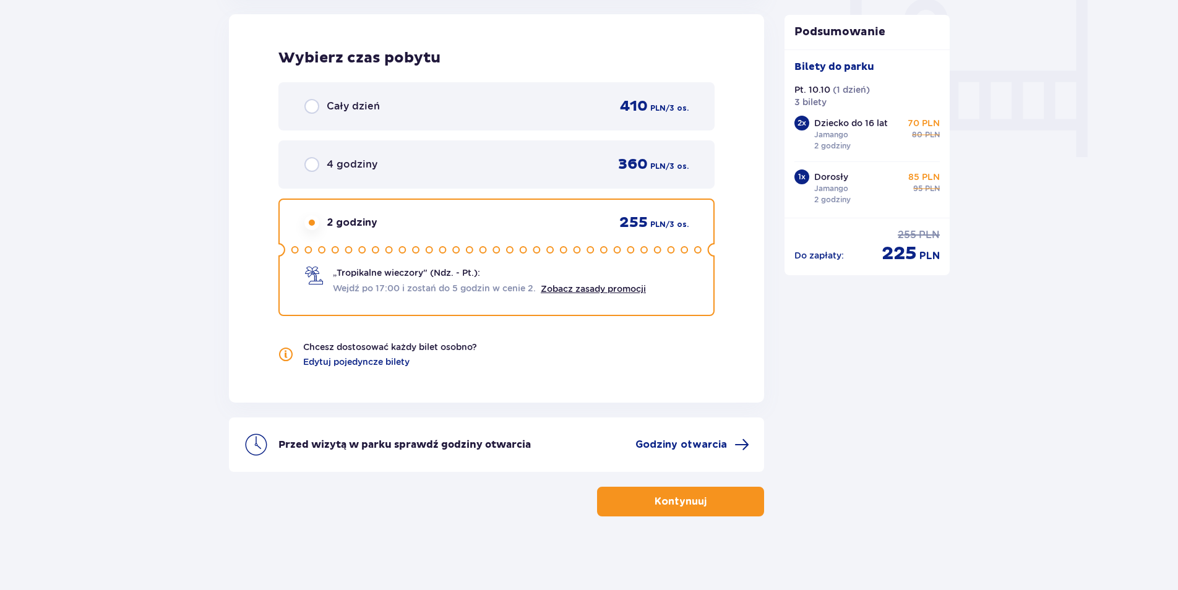
scroll to position [1178, 0]
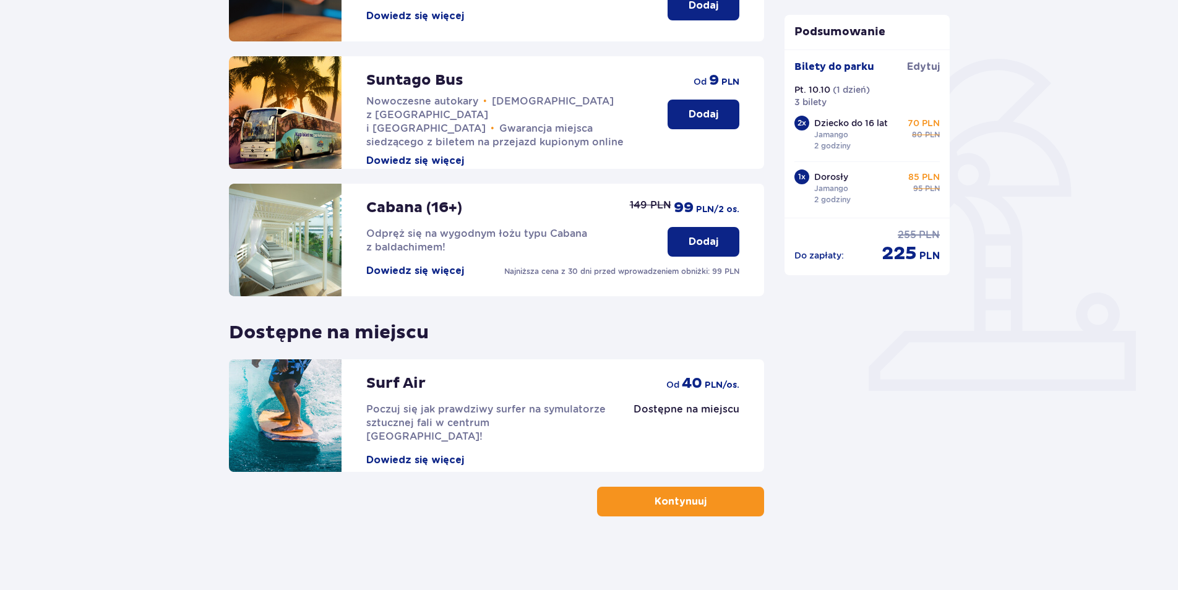
scroll to position [249, 0]
click at [635, 484] on div "Udogodnienia i atrakcje Pomiń ten krok Promocja online Wellness & SPA (16+) Zre…" at bounding box center [496, 198] width 535 height 633
click at [654, 500] on p "Kontynuuj" at bounding box center [680, 501] width 52 height 14
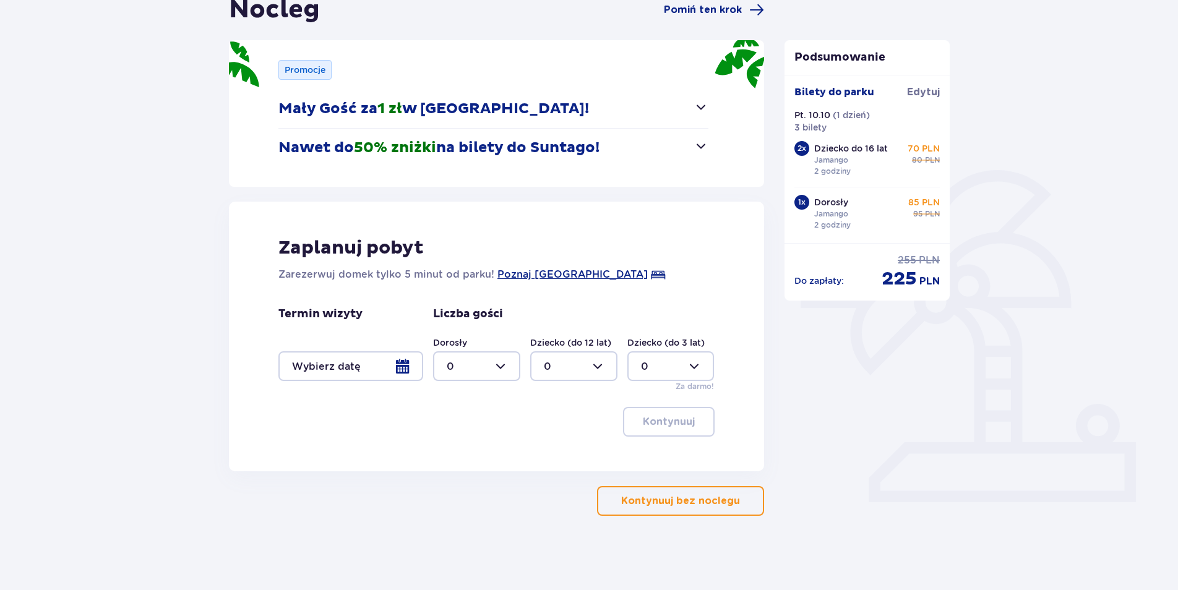
click at [657, 489] on button "Kontynuuj bez noclegu" at bounding box center [680, 501] width 167 height 30
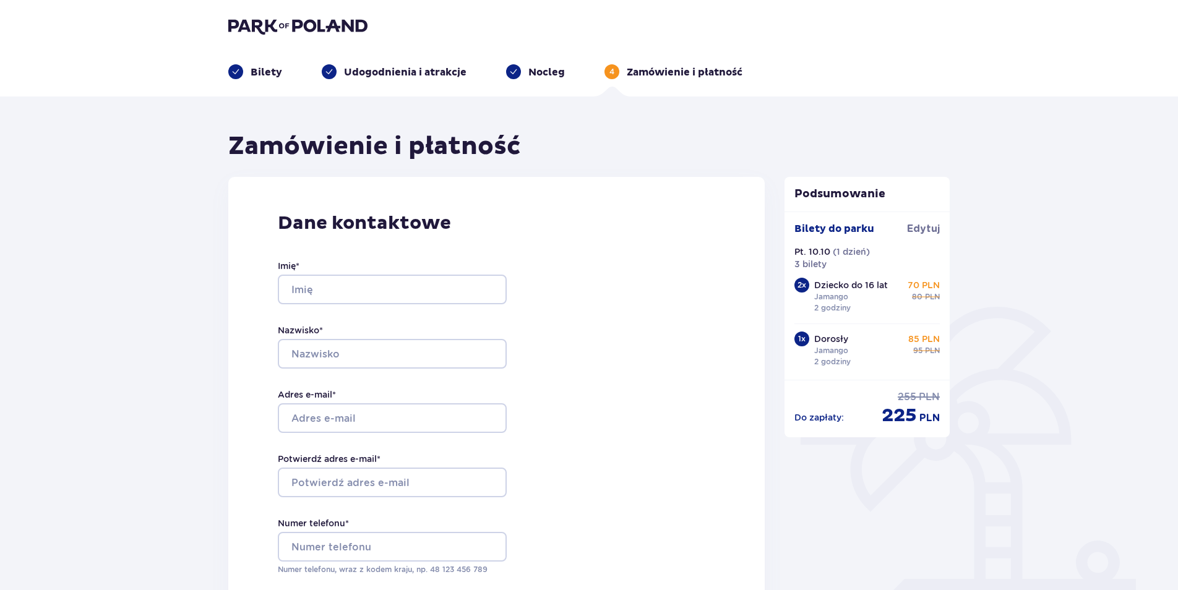
click at [270, 23] on img at bounding box center [297, 25] width 139 height 17
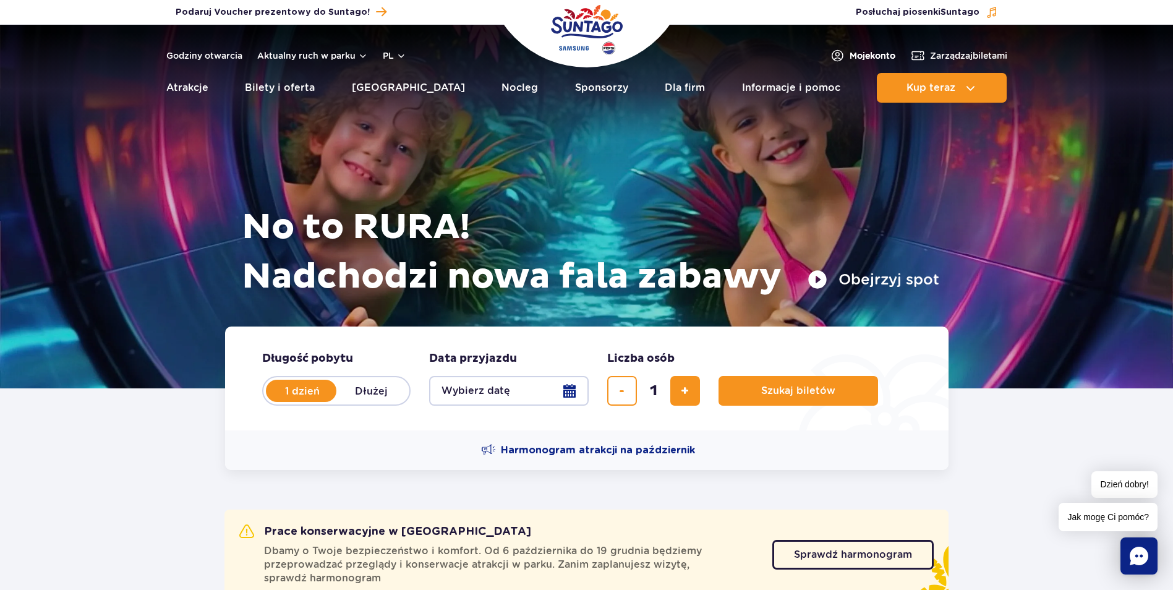
click at [830, 51] on img at bounding box center [837, 55] width 15 height 15
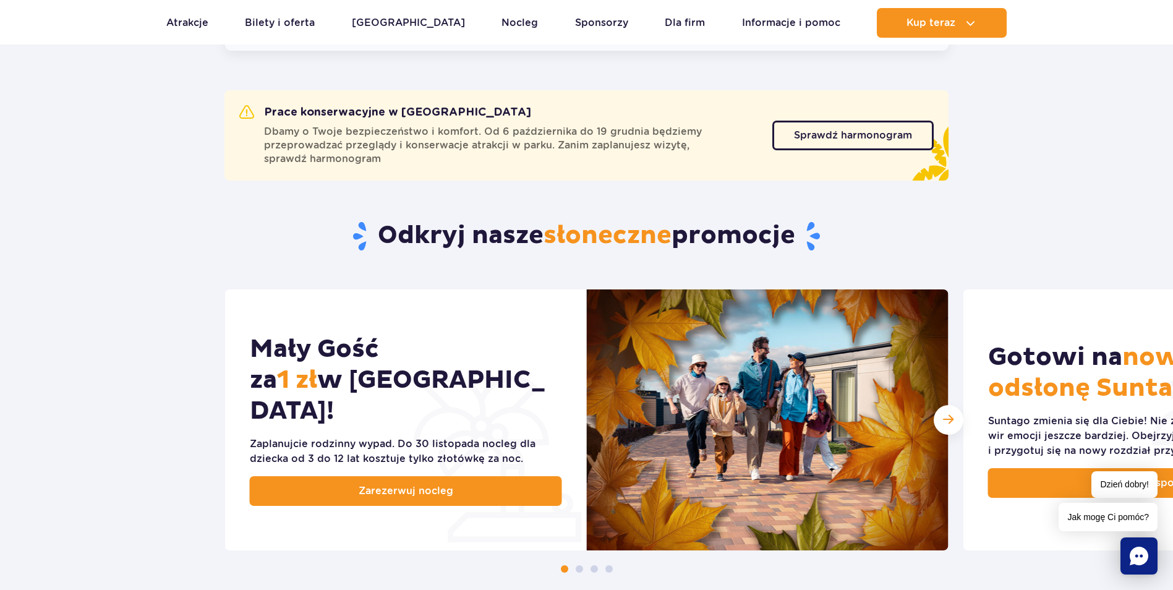
scroll to position [371, 0]
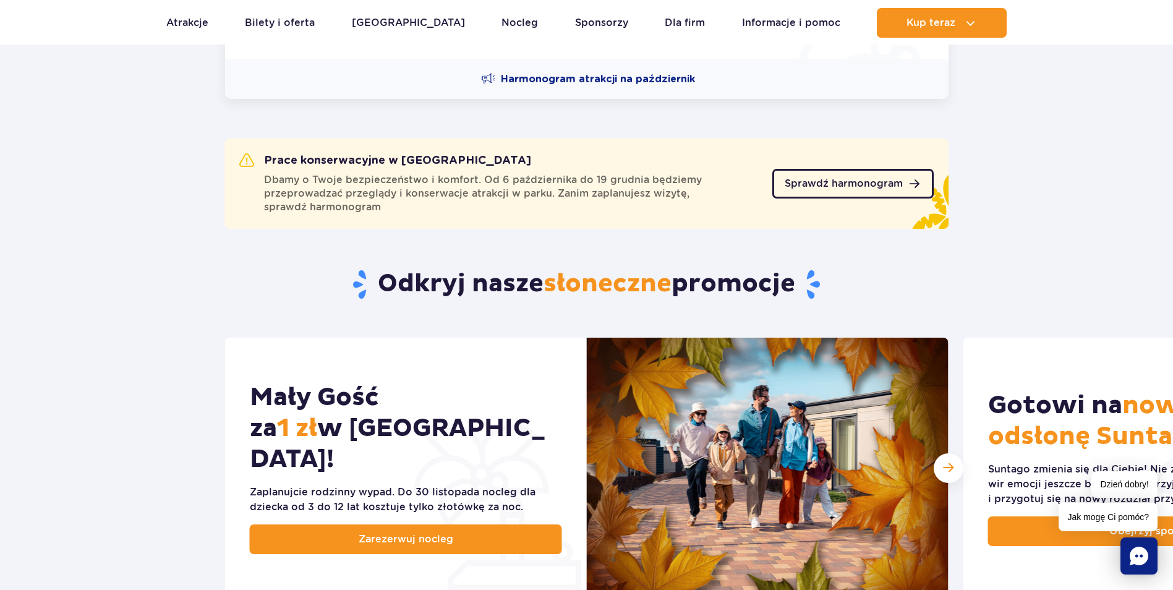
click at [837, 180] on span "Sprawdź harmonogram" at bounding box center [844, 184] width 118 height 10
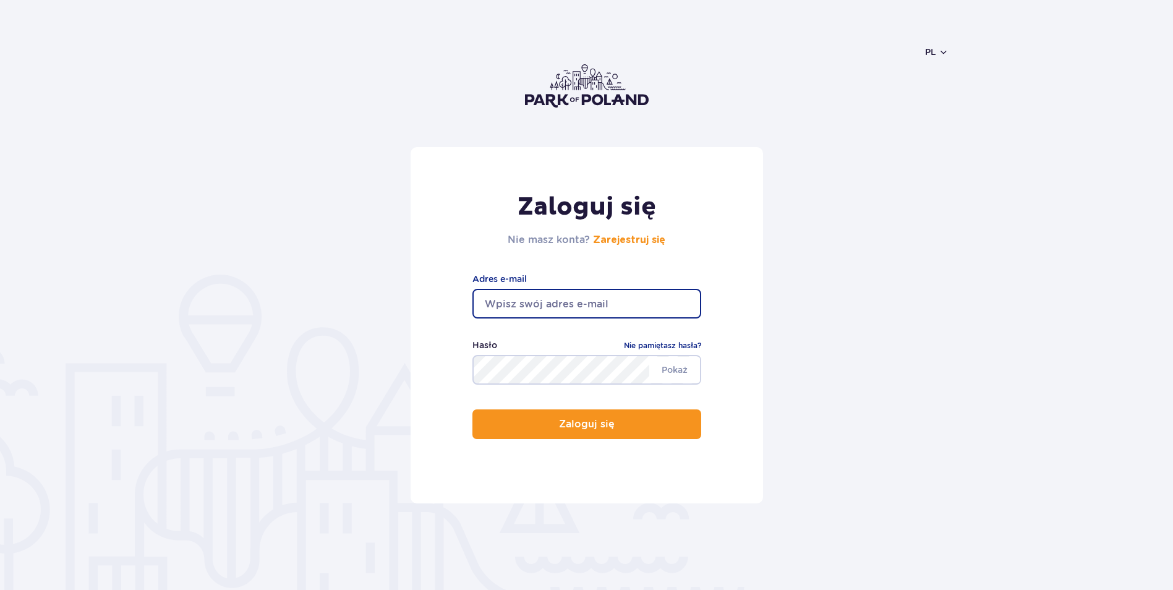
click at [536, 306] on input "email" at bounding box center [587, 304] width 229 height 30
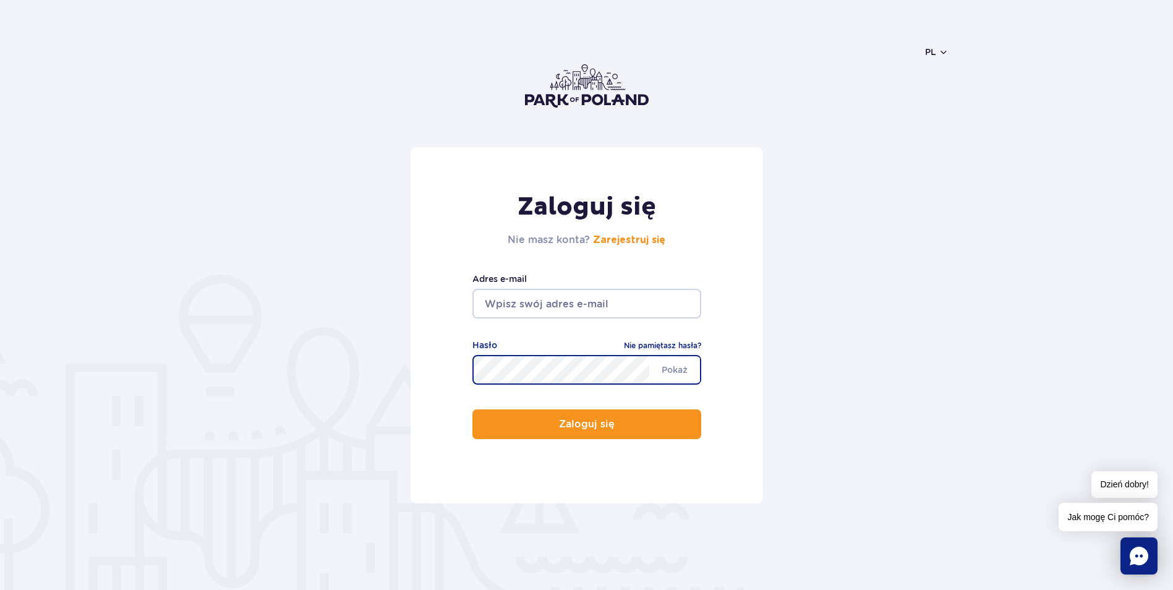
click at [548, 298] on input "email" at bounding box center [587, 304] width 229 height 30
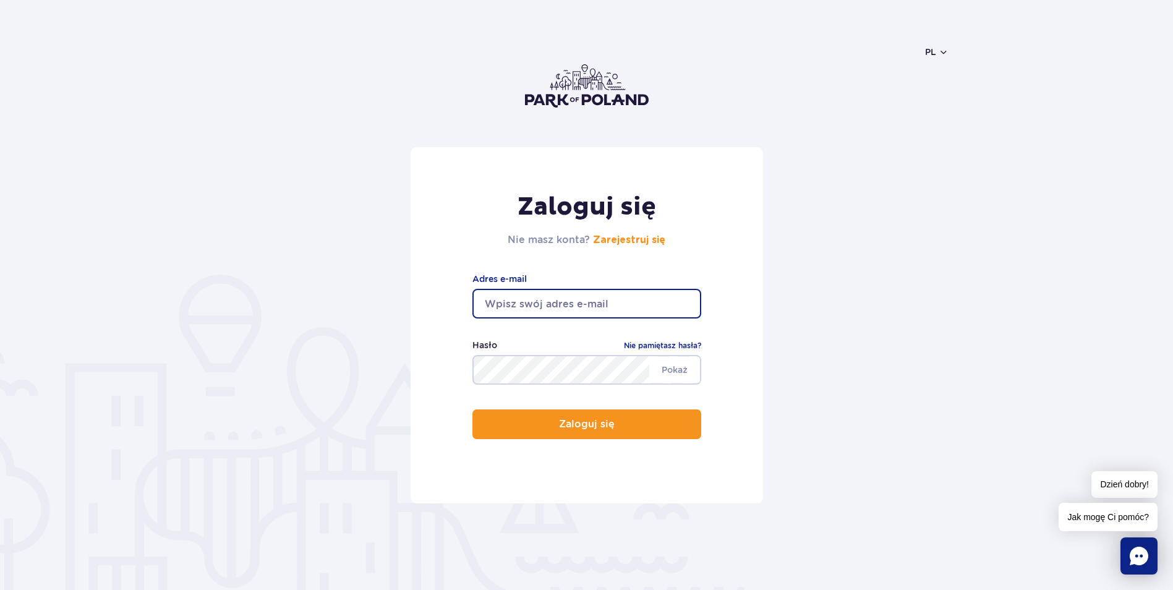
click at [939, 58] on header "pl PL EN UA" at bounding box center [587, 86] width 724 height 122
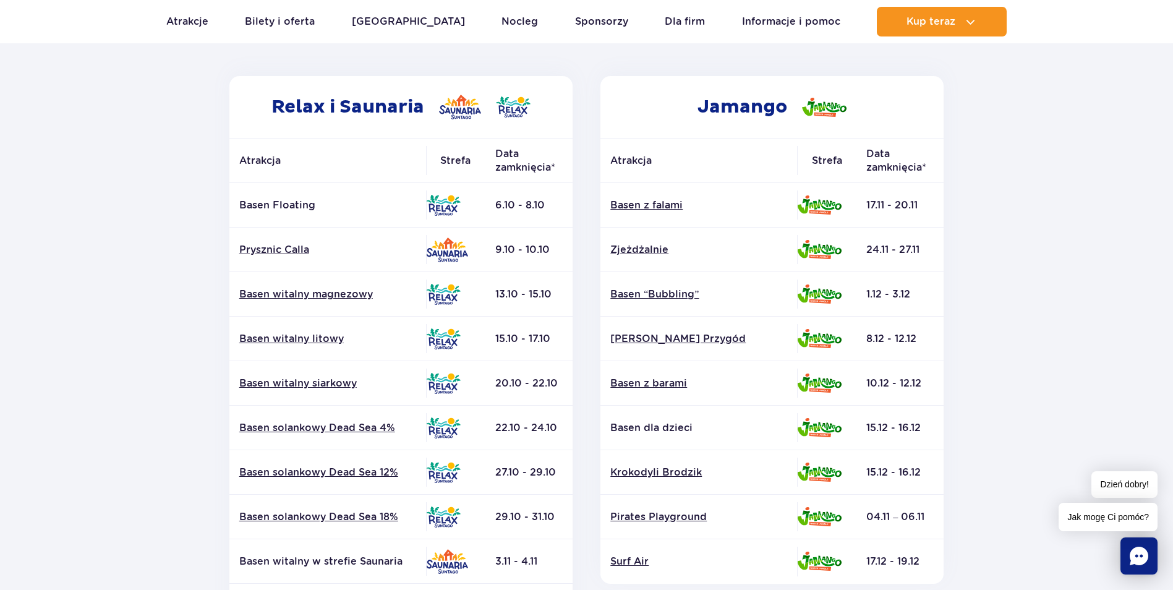
scroll to position [186, 0]
drag, startPoint x: 854, startPoint y: 196, endPoint x: 971, endPoint y: 202, distance: 117.1
click at [971, 202] on section "Powrót do strony głównej Harmonogram prac konserwacyjnych 2025 Relax i Saunaria…" at bounding box center [586, 391] width 1173 height 886
drag, startPoint x: 971, startPoint y: 202, endPoint x: 961, endPoint y: 214, distance: 15.4
click at [961, 214] on section "Powrót do strony głównej Harmonogram prac konserwacyjnych 2025 Relax i Saunaria…" at bounding box center [586, 391] width 1173 height 886
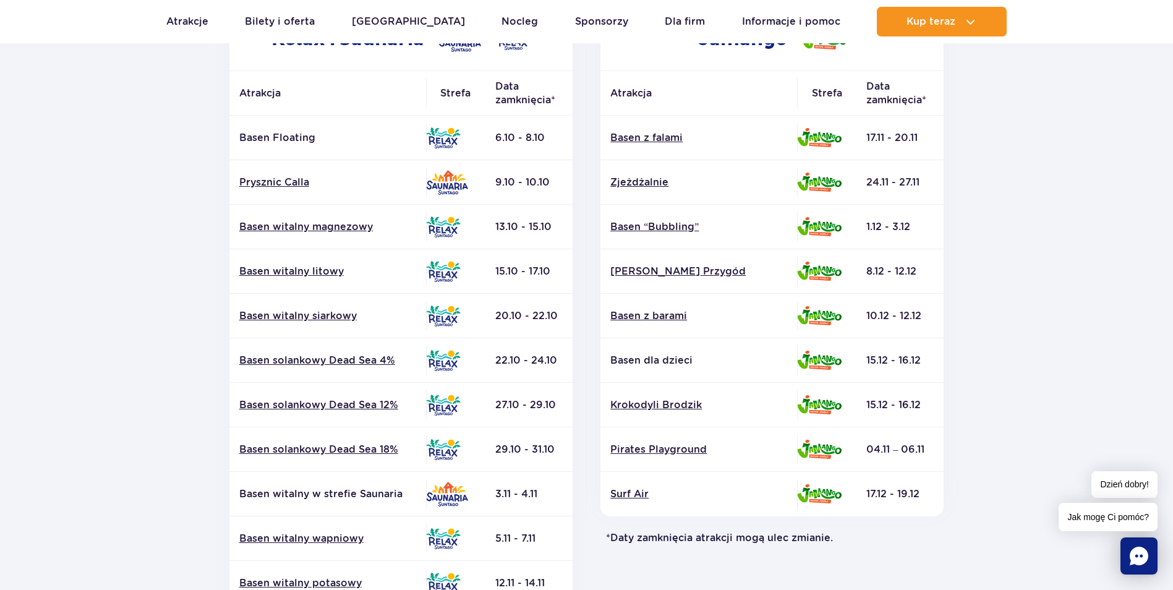
scroll to position [247, 0]
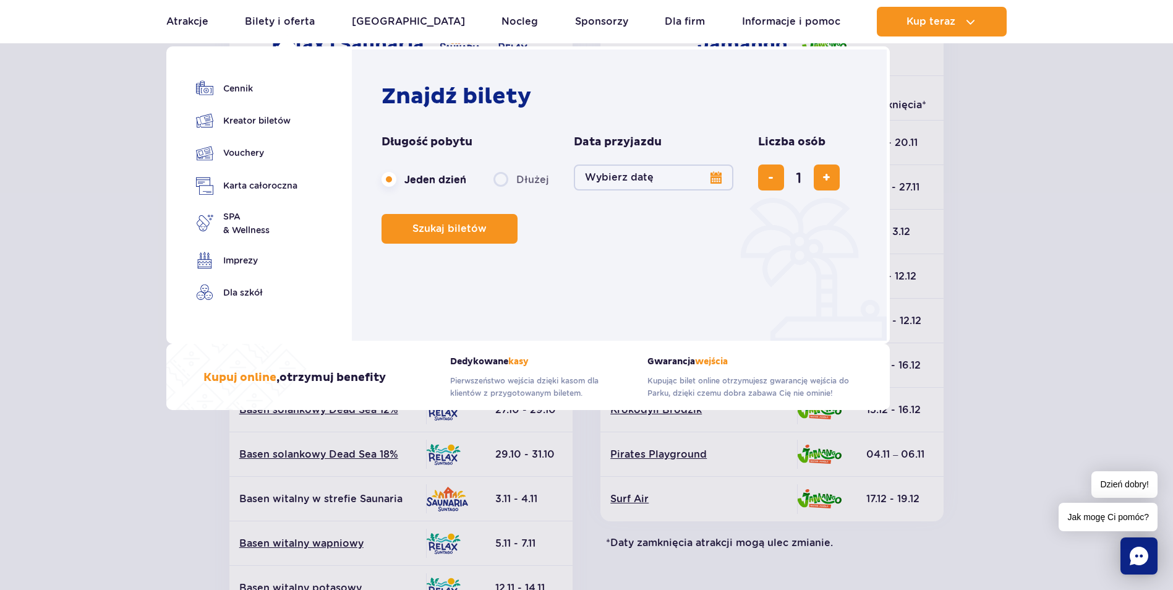
click at [636, 183] on button "Wybierz datę" at bounding box center [654, 178] width 160 height 26
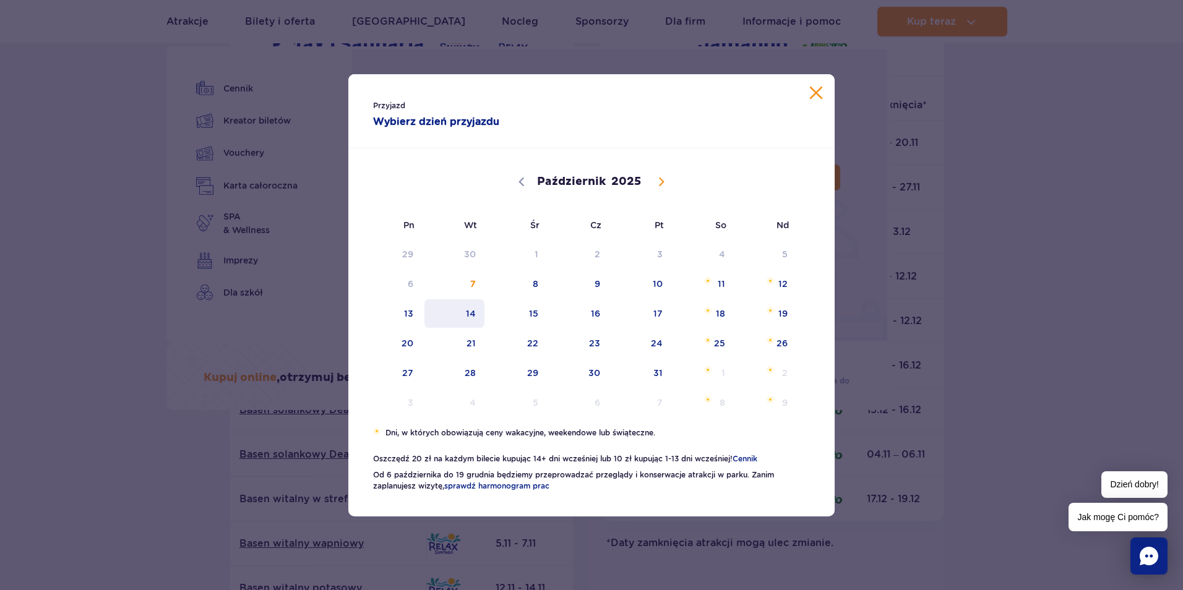
click at [473, 306] on span "14" at bounding box center [454, 313] width 62 height 28
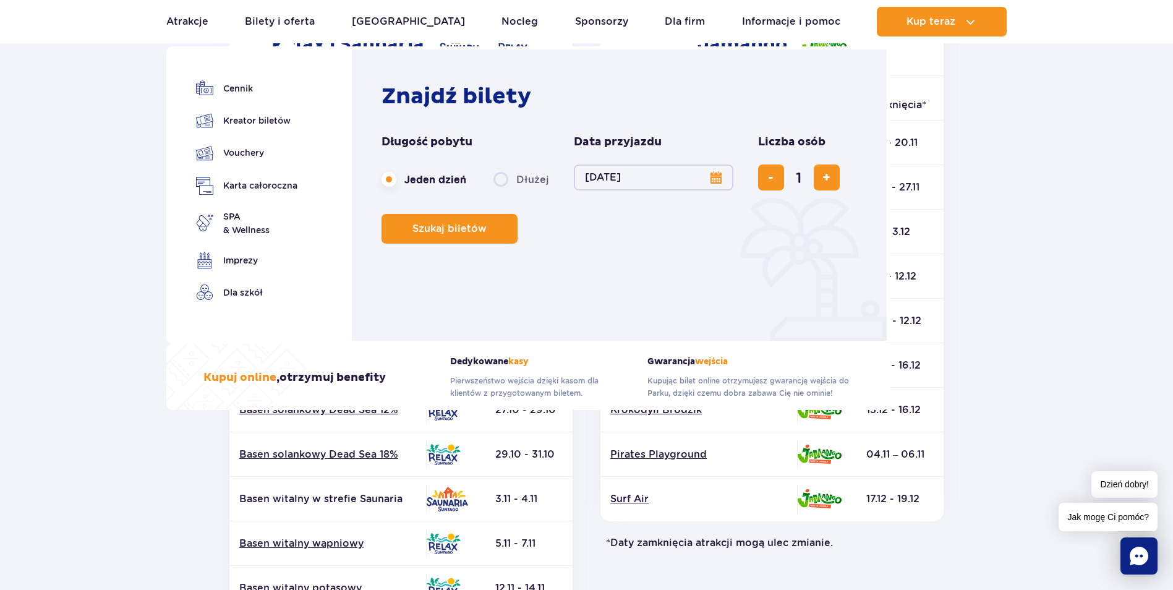
click at [1010, 155] on section "Powrót do strony głównej Harmonogram prac konserwacyjnych 2025 Relax i Saunaria…" at bounding box center [586, 329] width 1173 height 886
